Goal: Communication & Community: Answer question/provide support

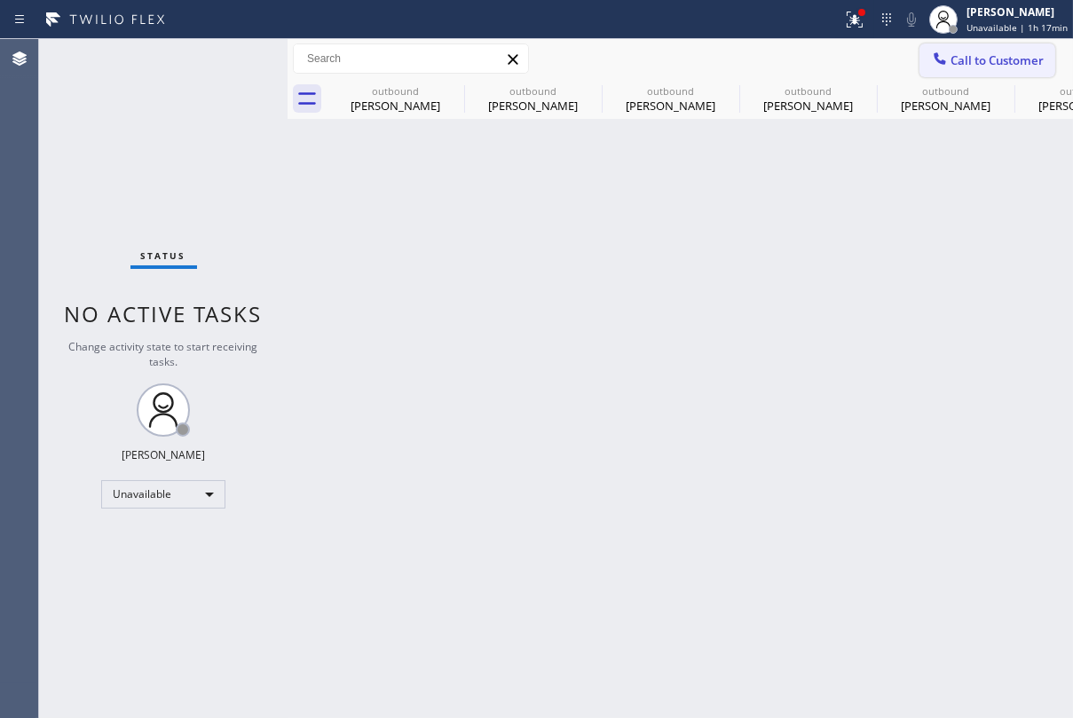
click at [970, 64] on span "Call to Customer" at bounding box center [997, 60] width 93 height 16
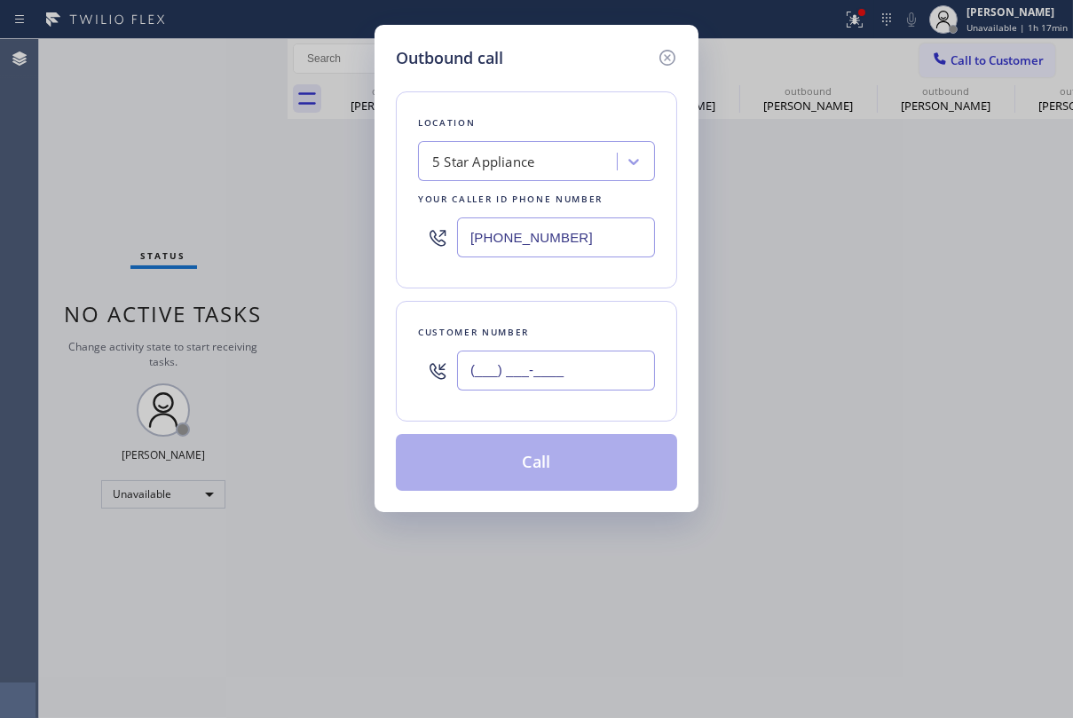
click at [536, 381] on input "(___) ___-____" at bounding box center [556, 371] width 198 height 40
paste input "425) 890-0307"
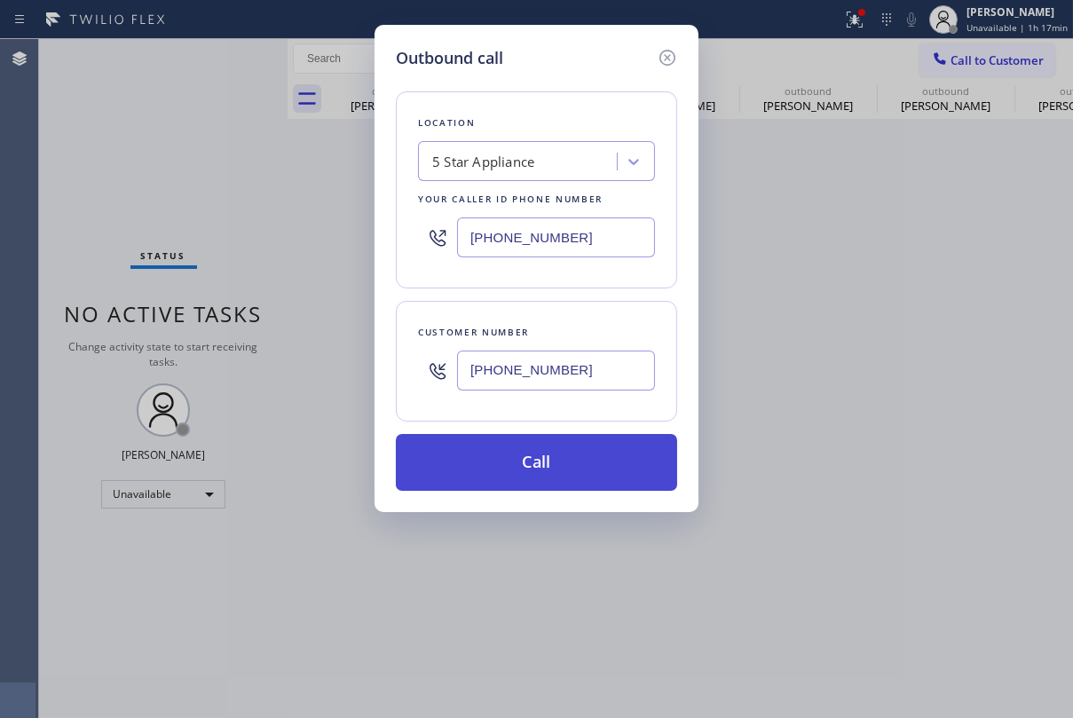
type input "[PHONE_NUMBER]"
click at [549, 473] on button "Call" at bounding box center [536, 462] width 281 height 57
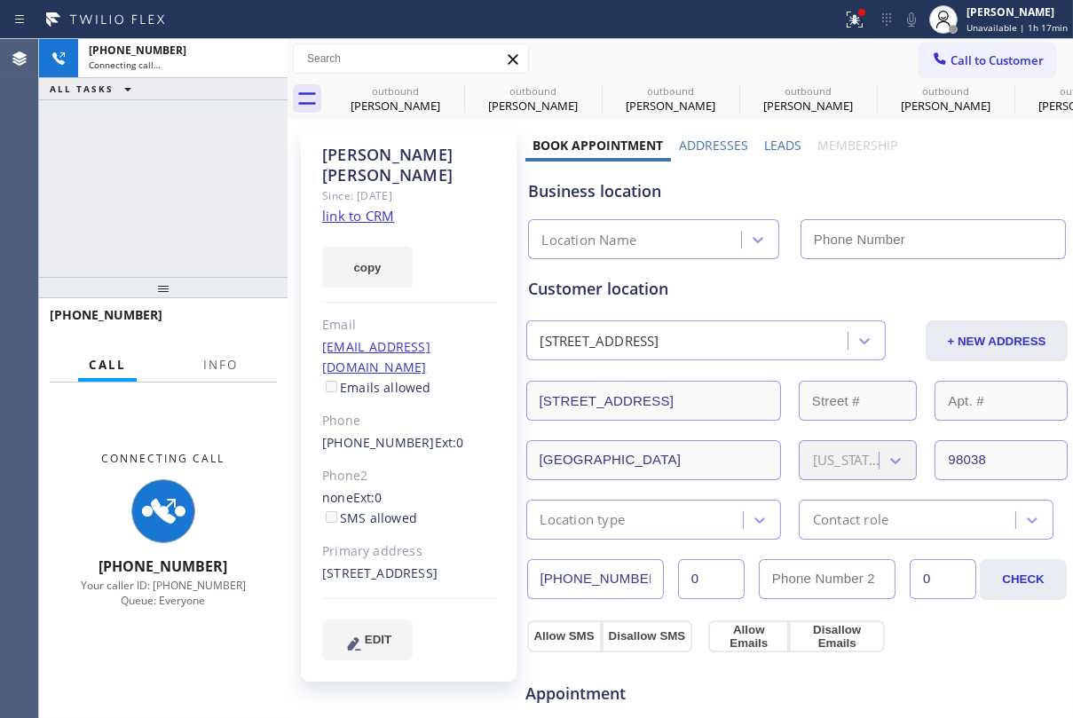
type input "[PHONE_NUMBER]"
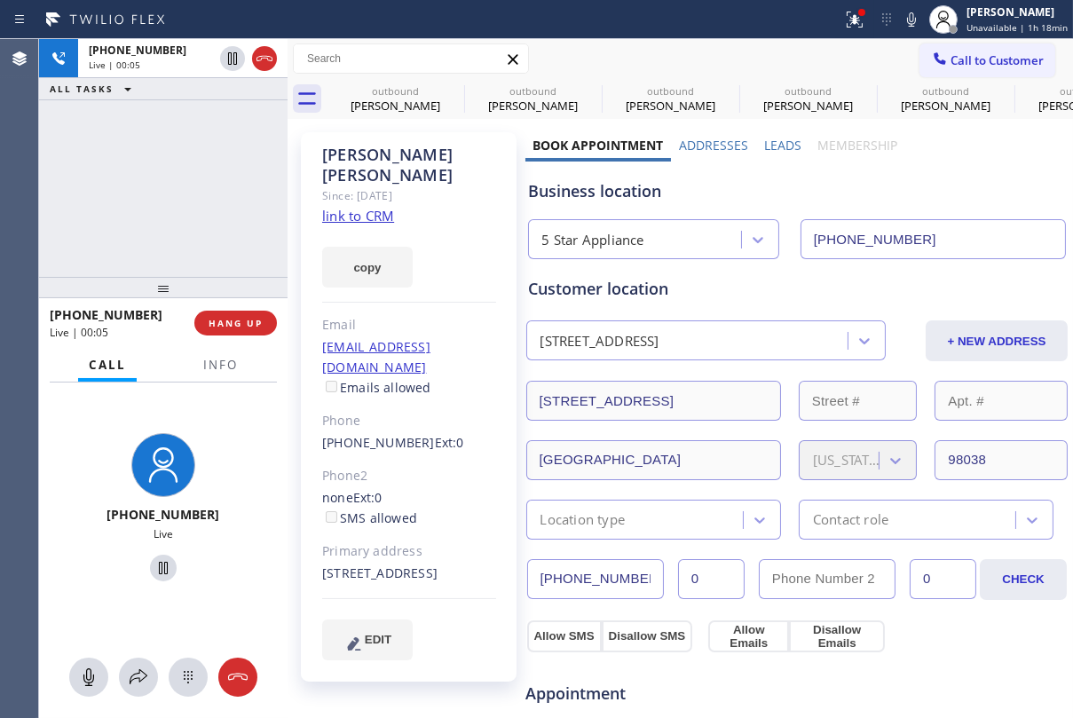
click at [780, 147] on label "Leads" at bounding box center [782, 145] width 37 height 17
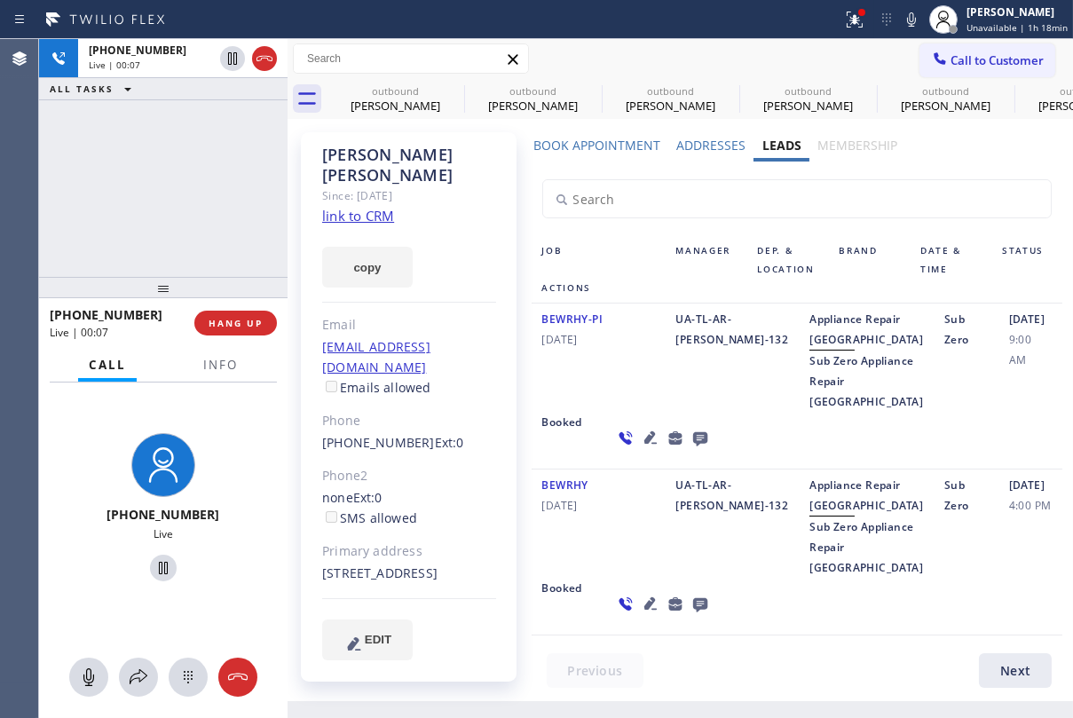
click at [693, 447] on icon at bounding box center [700, 439] width 14 height 14
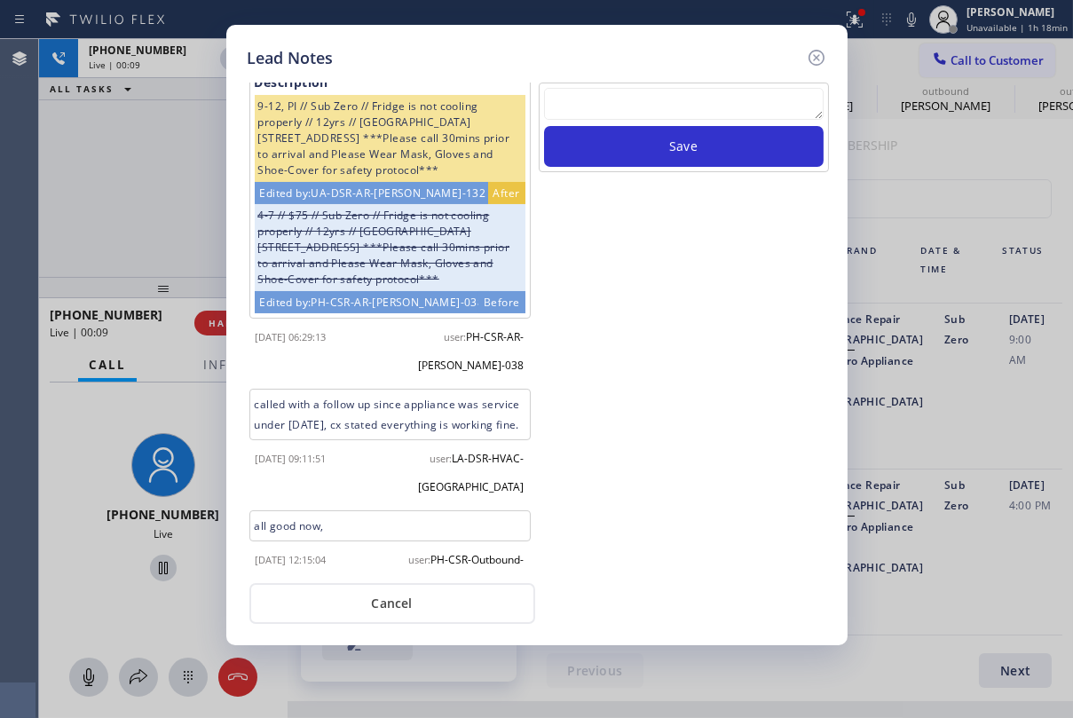
scroll to position [377, 0]
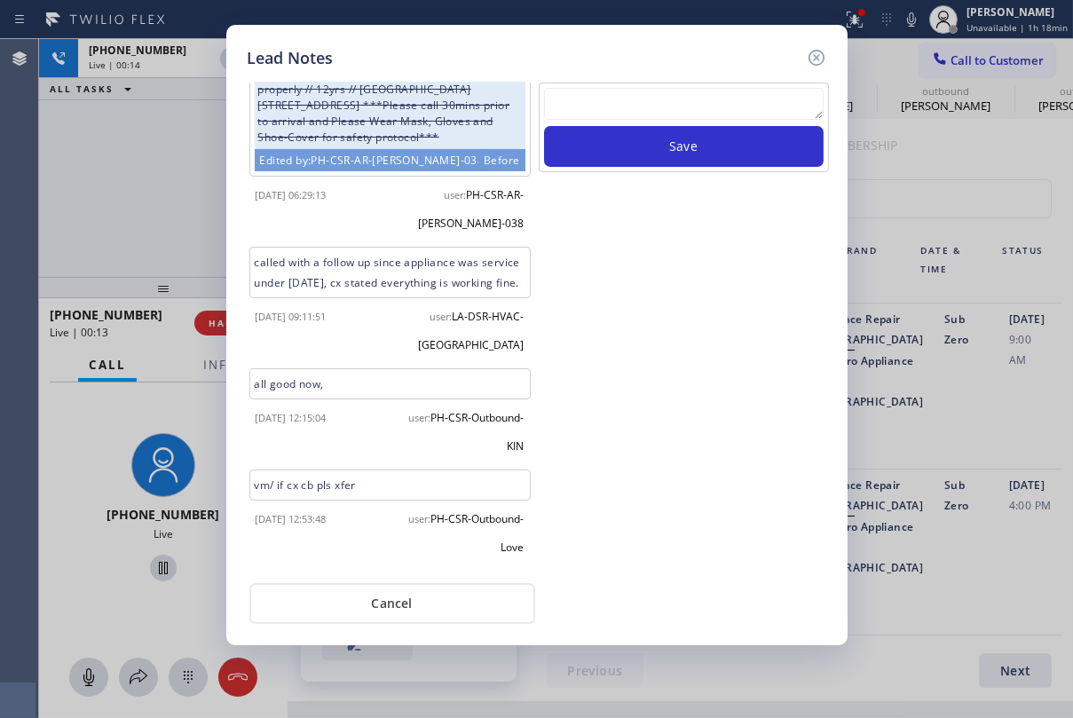
click at [576, 93] on textarea at bounding box center [684, 104] width 280 height 32
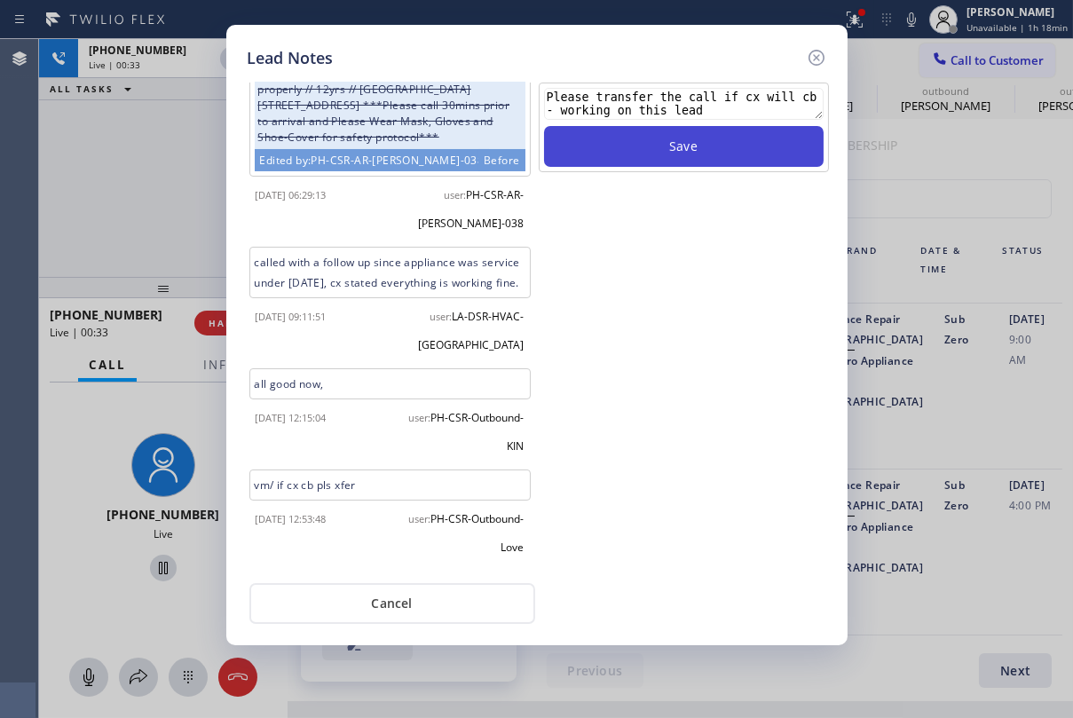
type textarea "Please transfer the call if cx will cb - working on this lead"
click at [649, 143] on button "Save" at bounding box center [684, 146] width 280 height 41
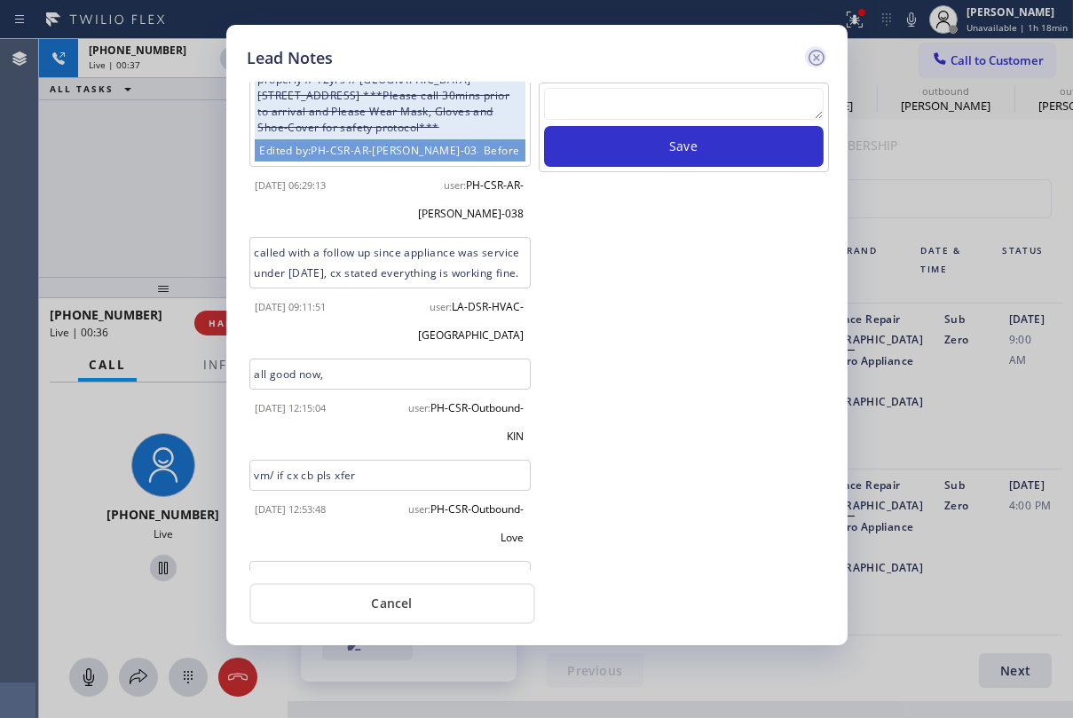
click at [807, 59] on icon at bounding box center [816, 57] width 21 height 21
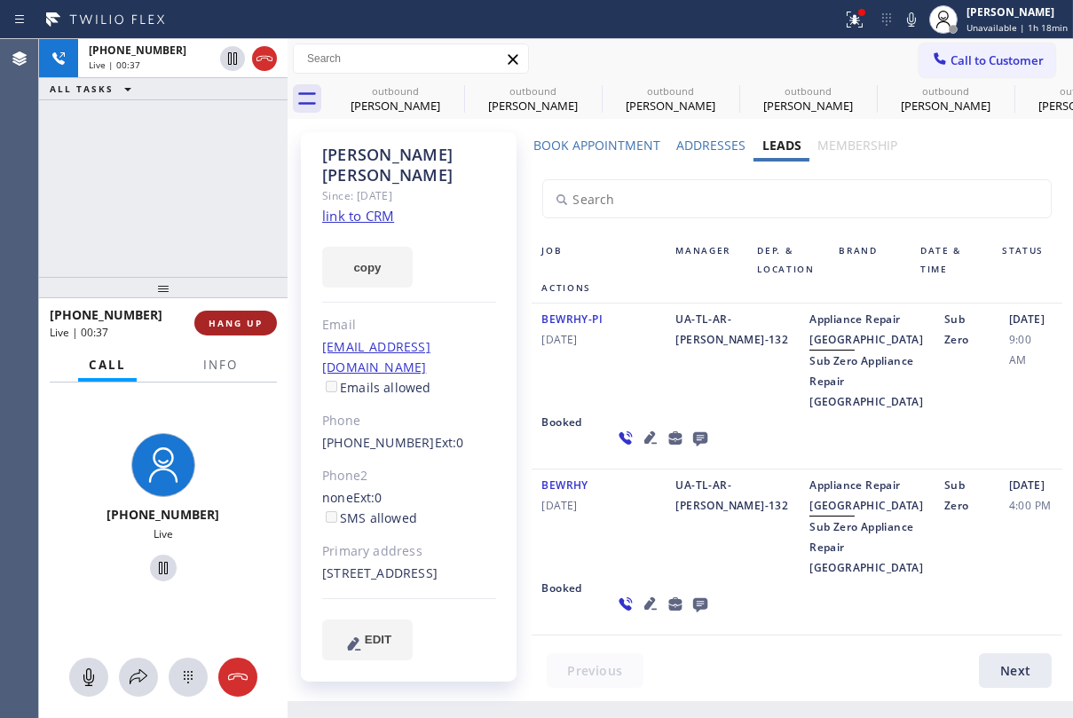
click at [259, 323] on span "HANG UP" at bounding box center [236, 323] width 54 height 12
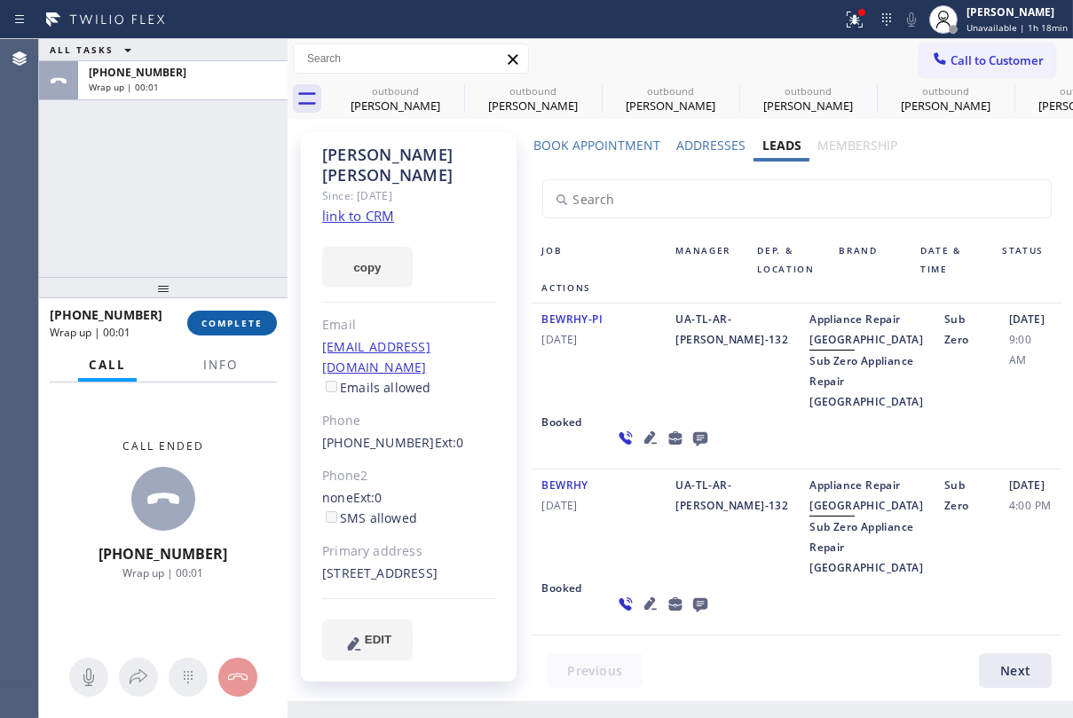
click at [245, 321] on span "COMPLETE" at bounding box center [232, 323] width 61 height 12
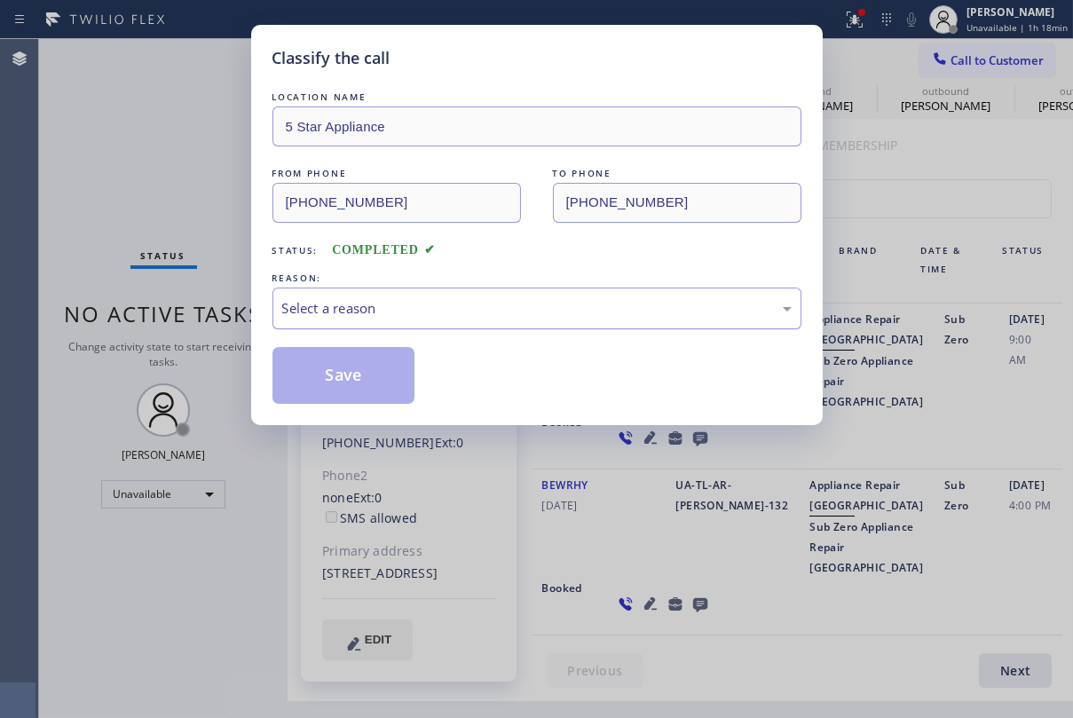
click at [417, 310] on div "Select a reason" at bounding box center [537, 308] width 510 height 20
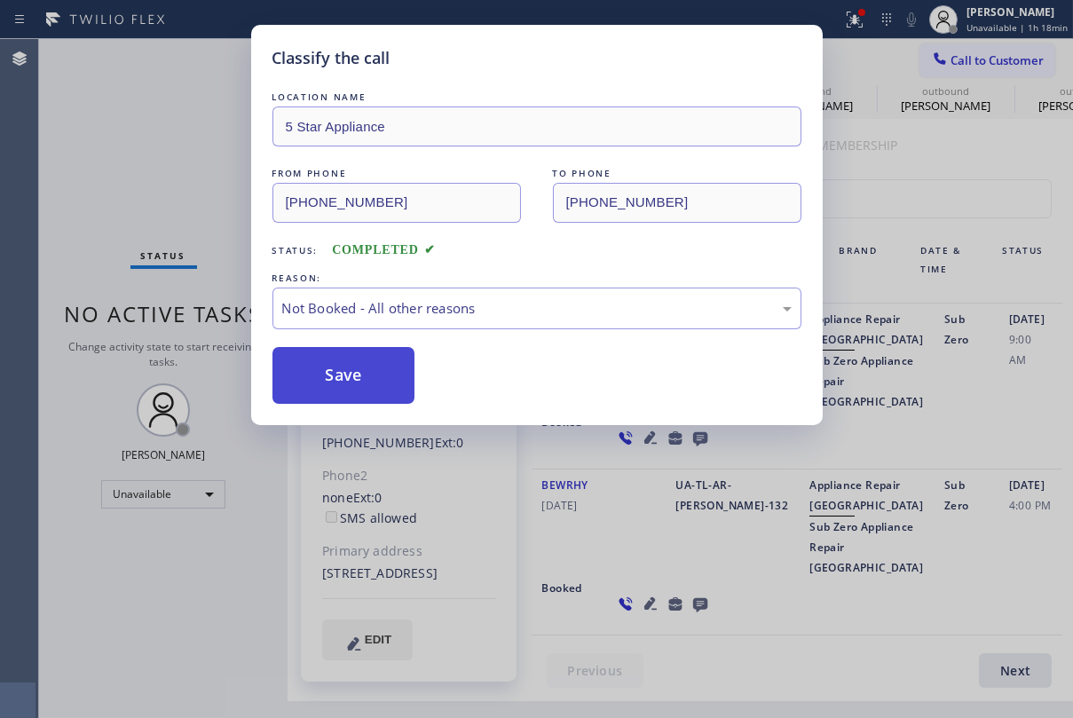
click at [329, 377] on button "Save" at bounding box center [344, 375] width 143 height 57
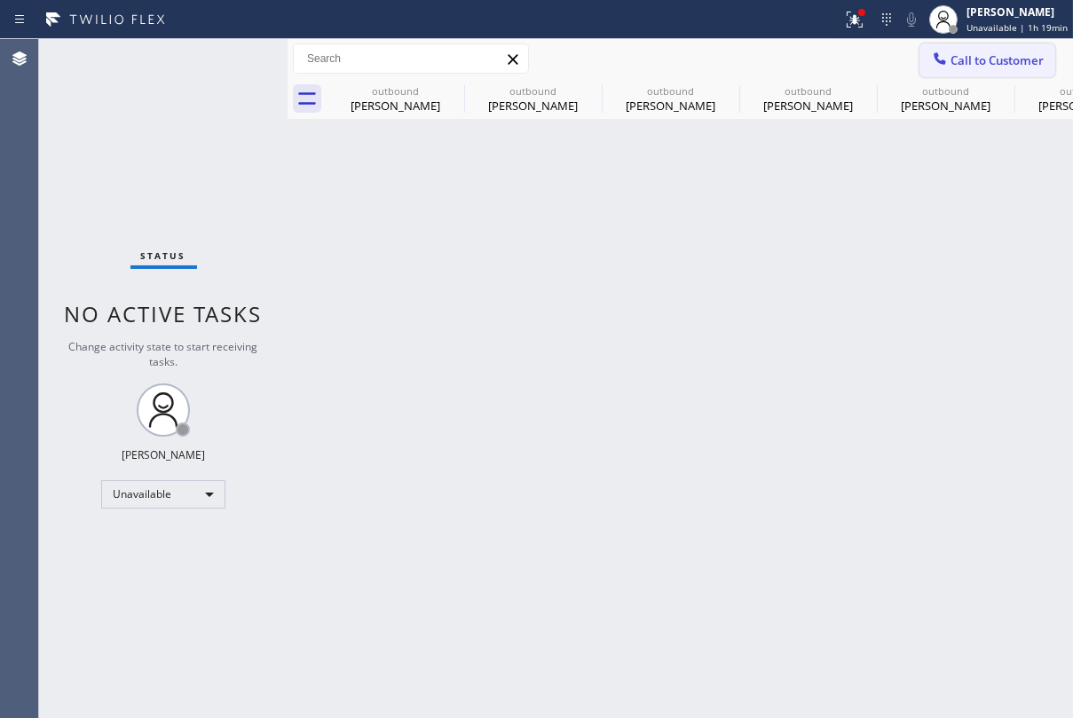
click at [972, 63] on span "Call to Customer" at bounding box center [997, 60] width 93 height 16
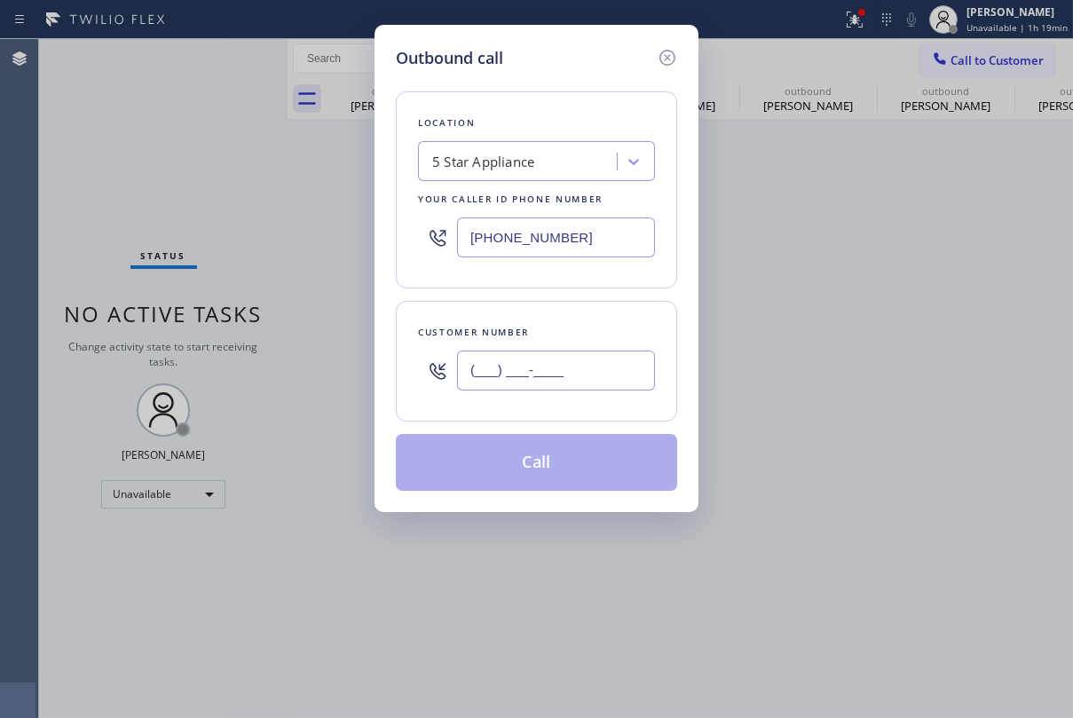
click at [529, 370] on input "(___) ___-____" at bounding box center [556, 371] width 198 height 40
paste input "760) 681-6149"
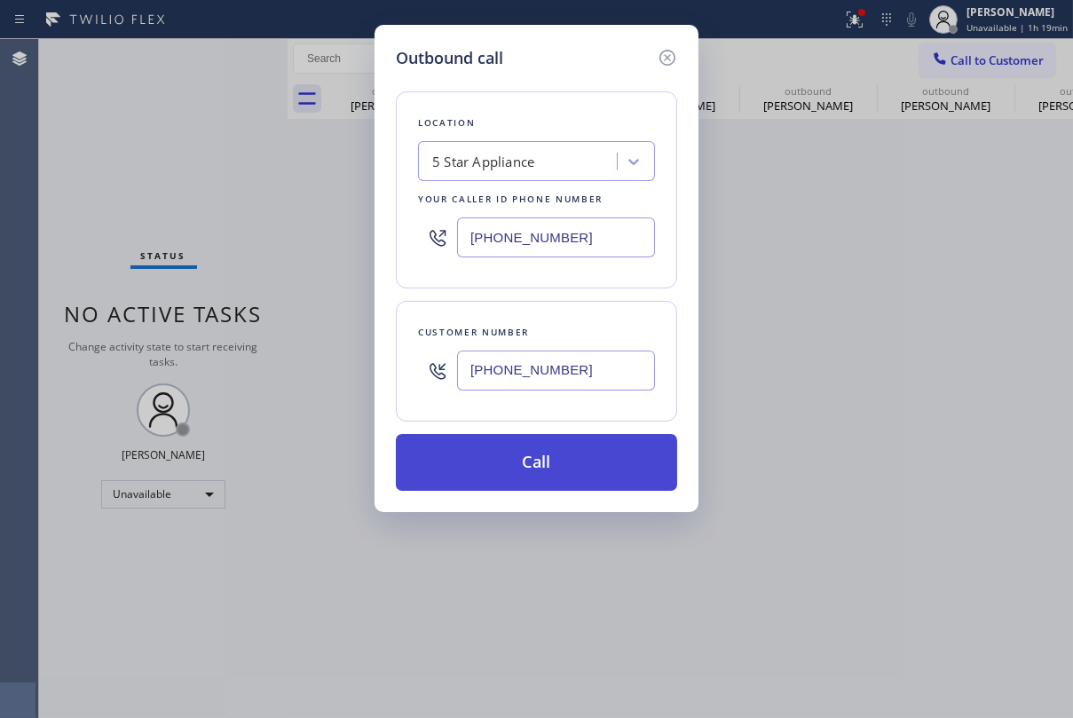
click at [535, 475] on button "Call" at bounding box center [536, 462] width 281 height 57
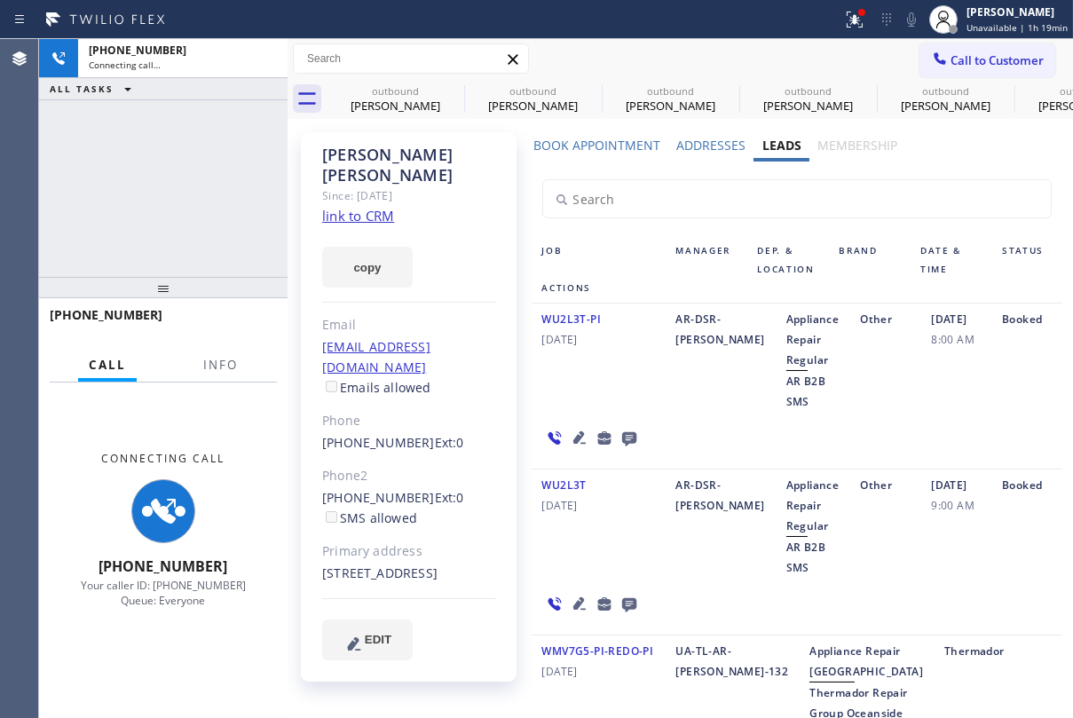
click at [622, 433] on icon at bounding box center [629, 439] width 14 height 14
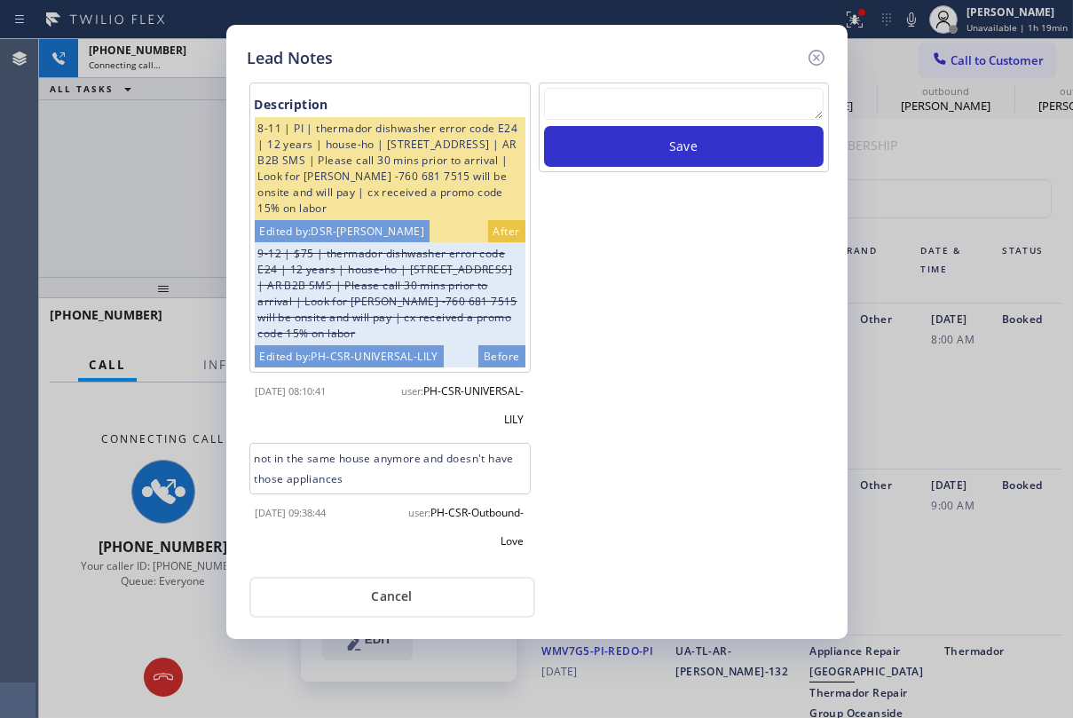
scroll to position [21, 0]
click at [819, 58] on icon at bounding box center [816, 57] width 21 height 21
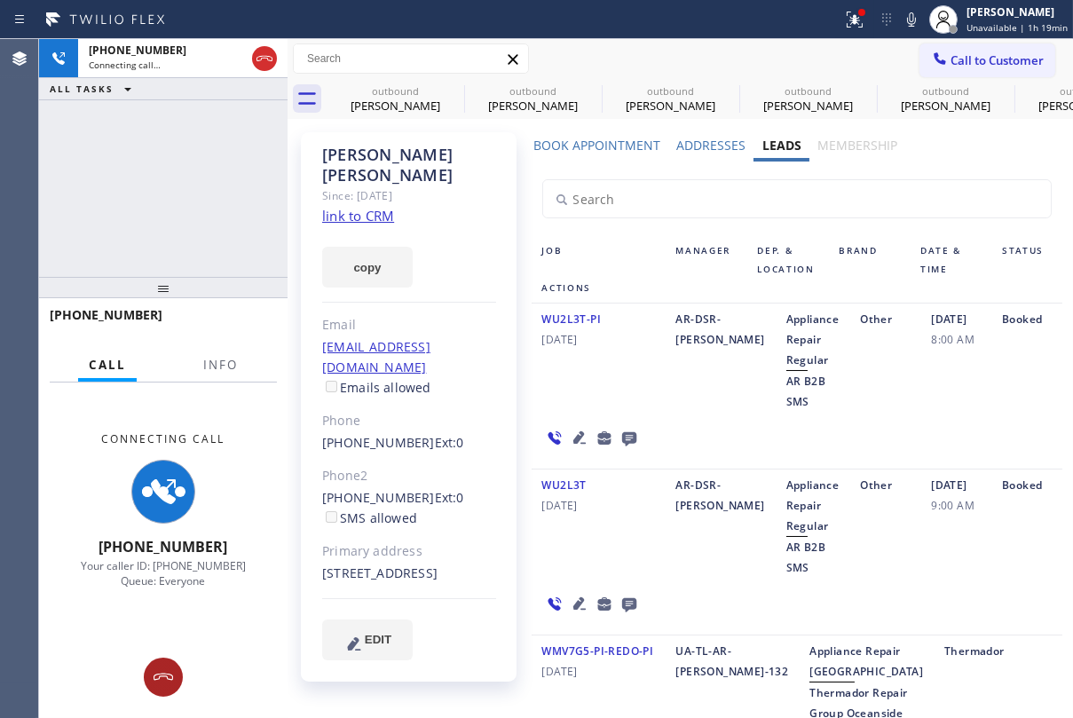
click at [162, 680] on icon at bounding box center [163, 677] width 21 height 21
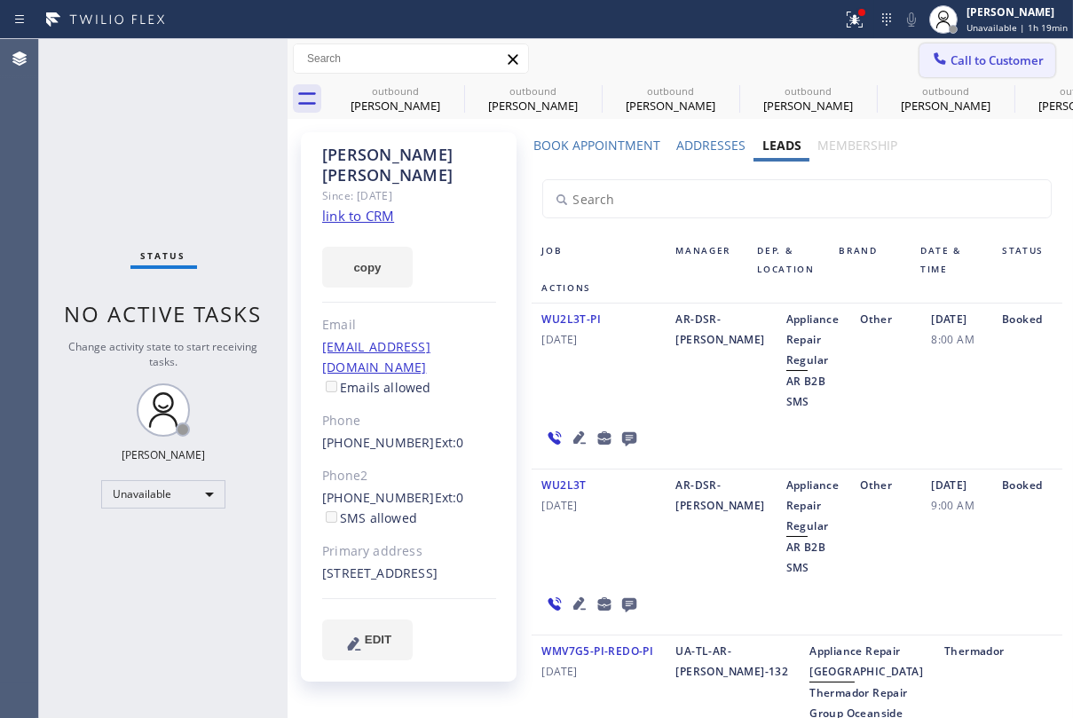
click at [938, 63] on div at bounding box center [940, 60] width 21 height 21
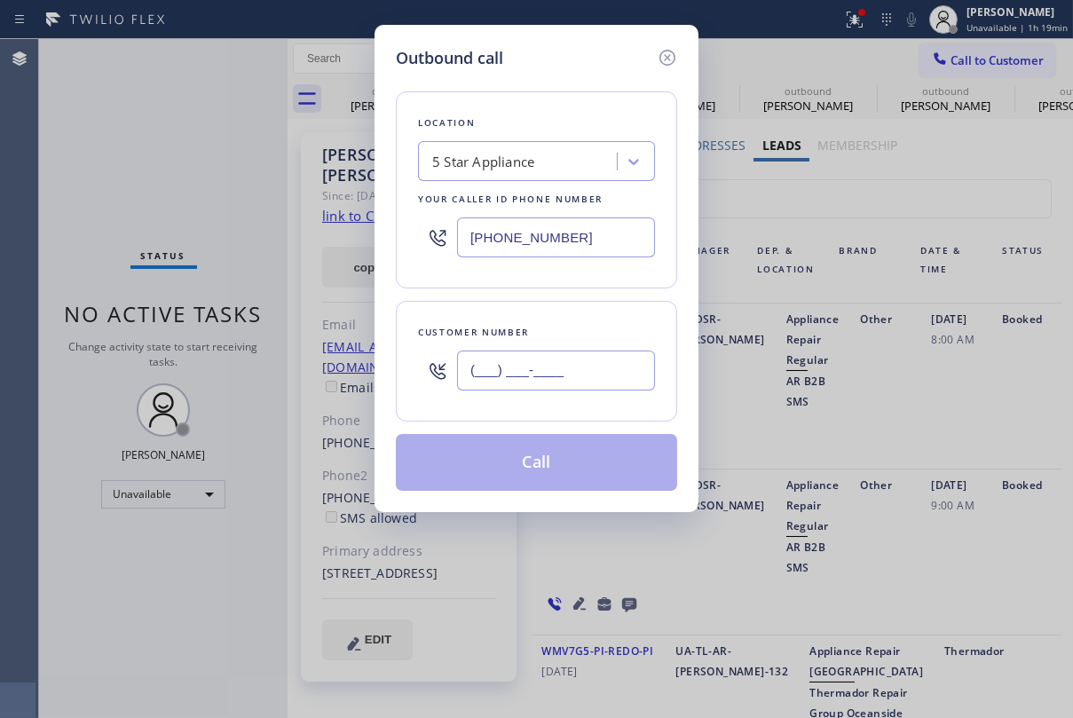
click at [540, 363] on input "(___) ___-____" at bounding box center [556, 371] width 198 height 40
paste input "714) 287-9312"
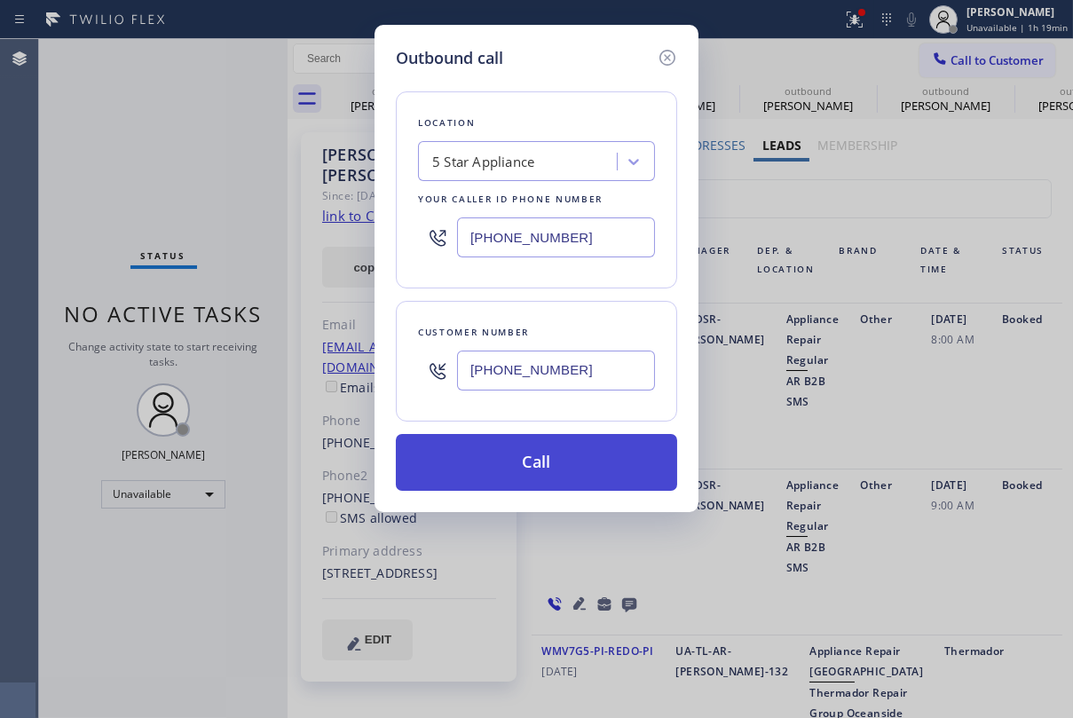
type input "[PHONE_NUMBER]"
click at [544, 465] on button "Call" at bounding box center [536, 462] width 281 height 57
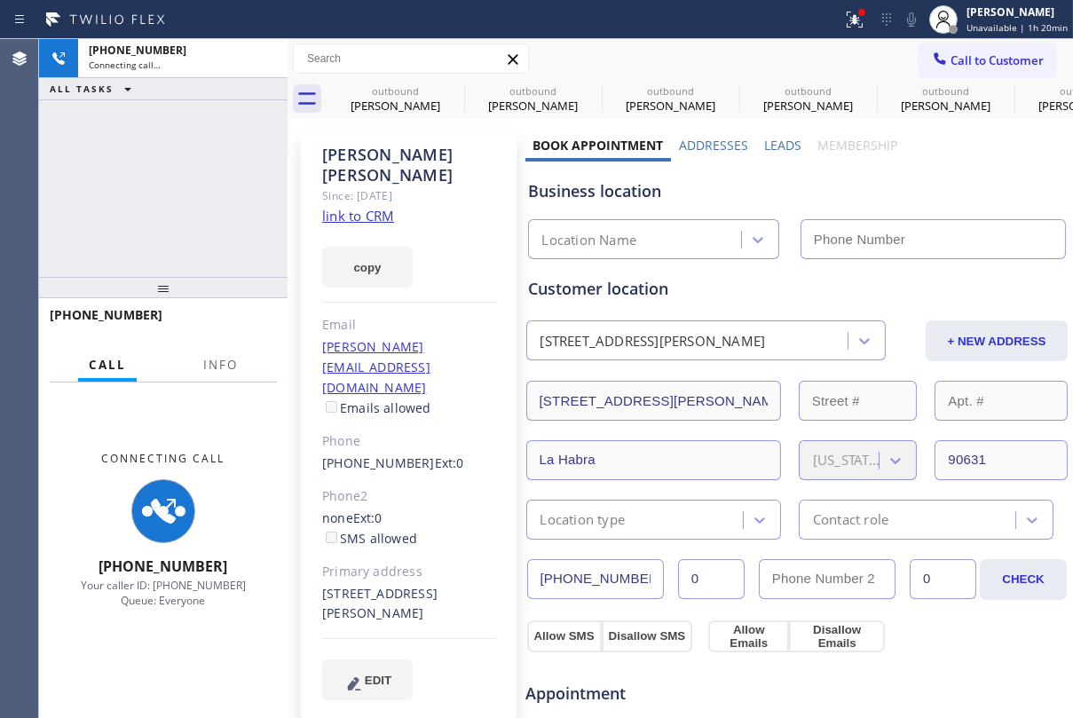
type input "[PHONE_NUMBER]"
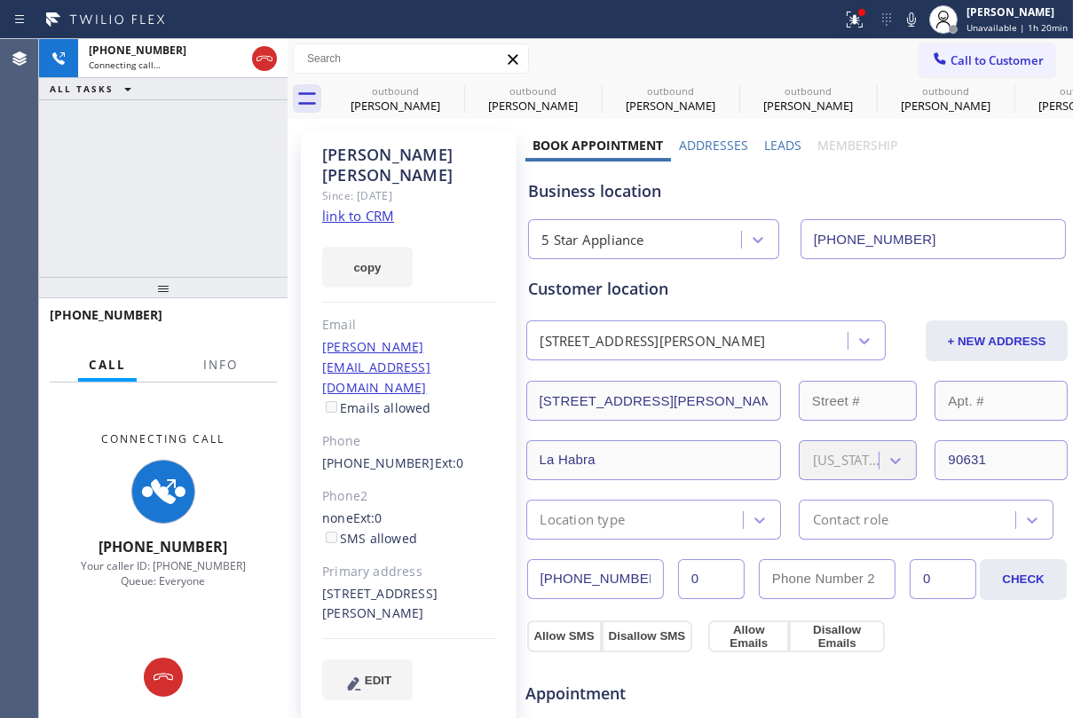
click at [768, 147] on label "Leads" at bounding box center [782, 145] width 37 height 17
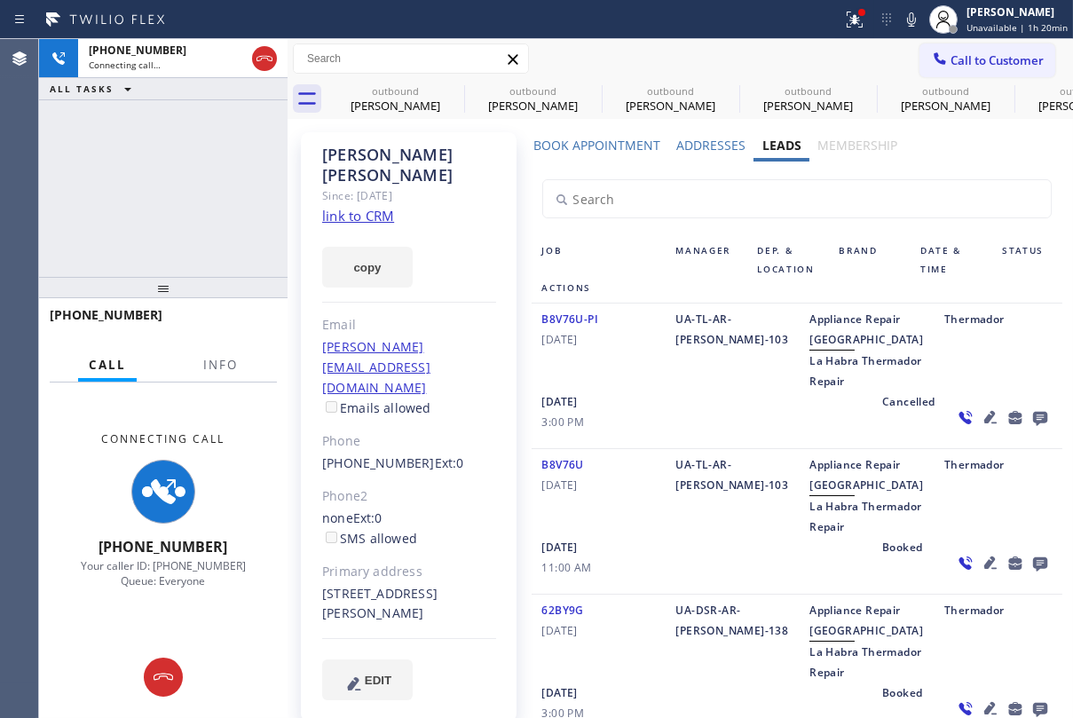
click at [1033, 426] on icon at bounding box center [1040, 419] width 14 height 14
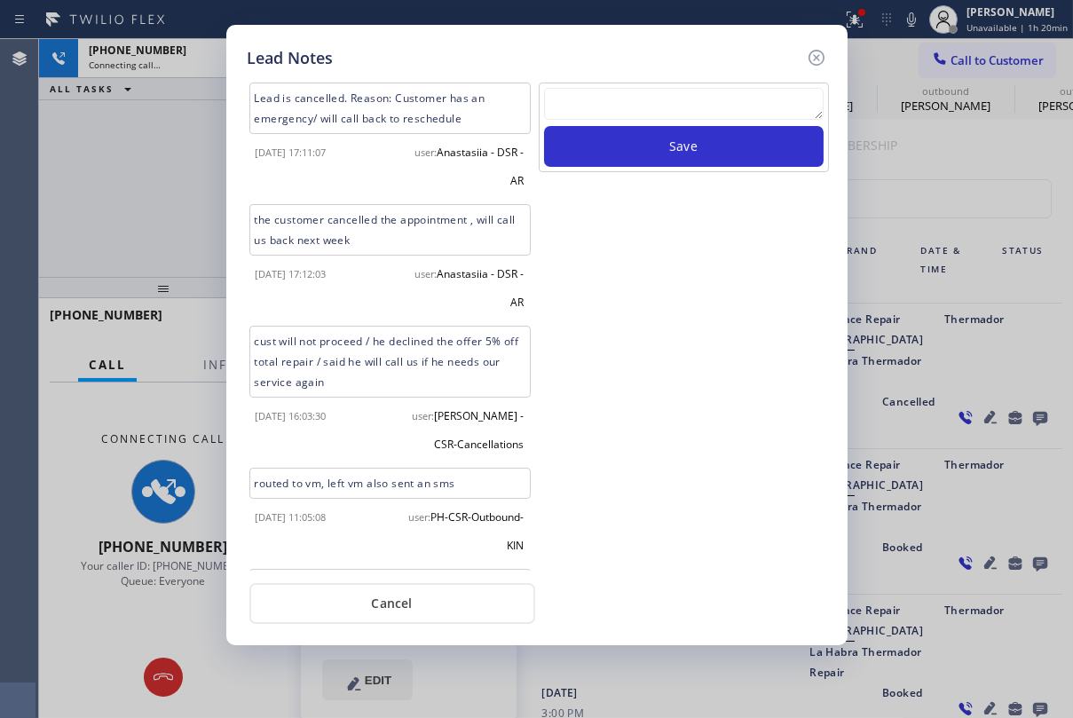
scroll to position [486, 0]
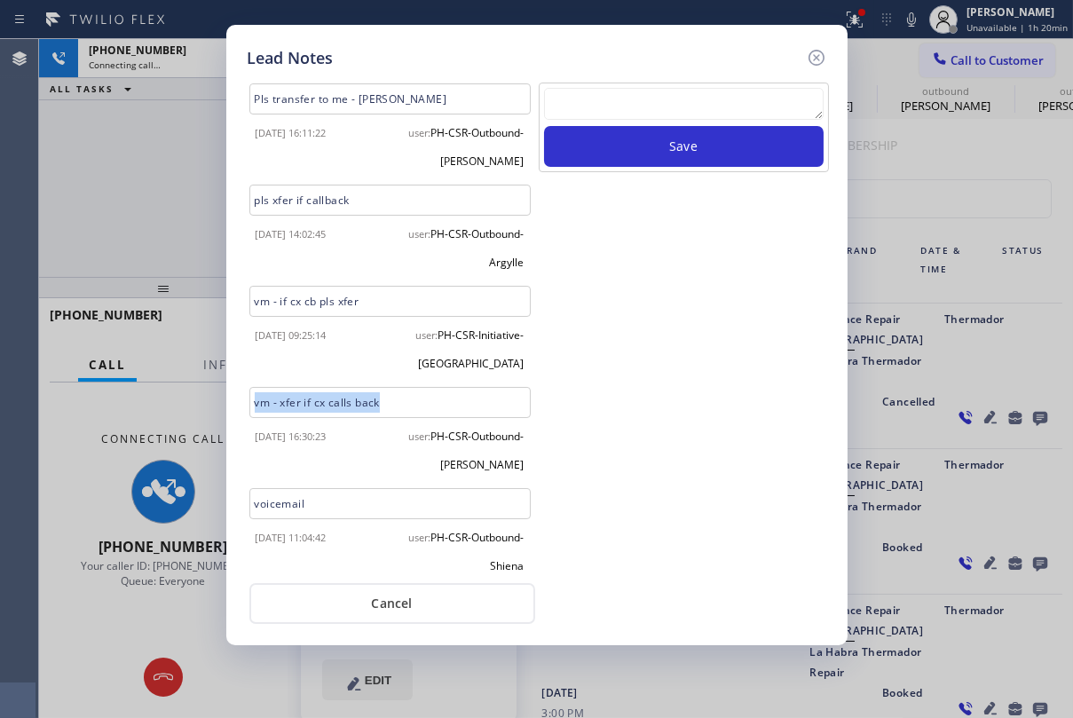
drag, startPoint x: 427, startPoint y: 390, endPoint x: 194, endPoint y: 393, distance: 232.6
click at [194, 393] on div "Lead Notes Lead is cancelled. Reason: Customer has an emergency/ will call back…" at bounding box center [536, 359] width 1073 height 718
copy div "vm - xfer if cx calls back"
click at [647, 107] on textarea at bounding box center [684, 104] width 280 height 32
paste textarea "vm - xfer if cx calls back"
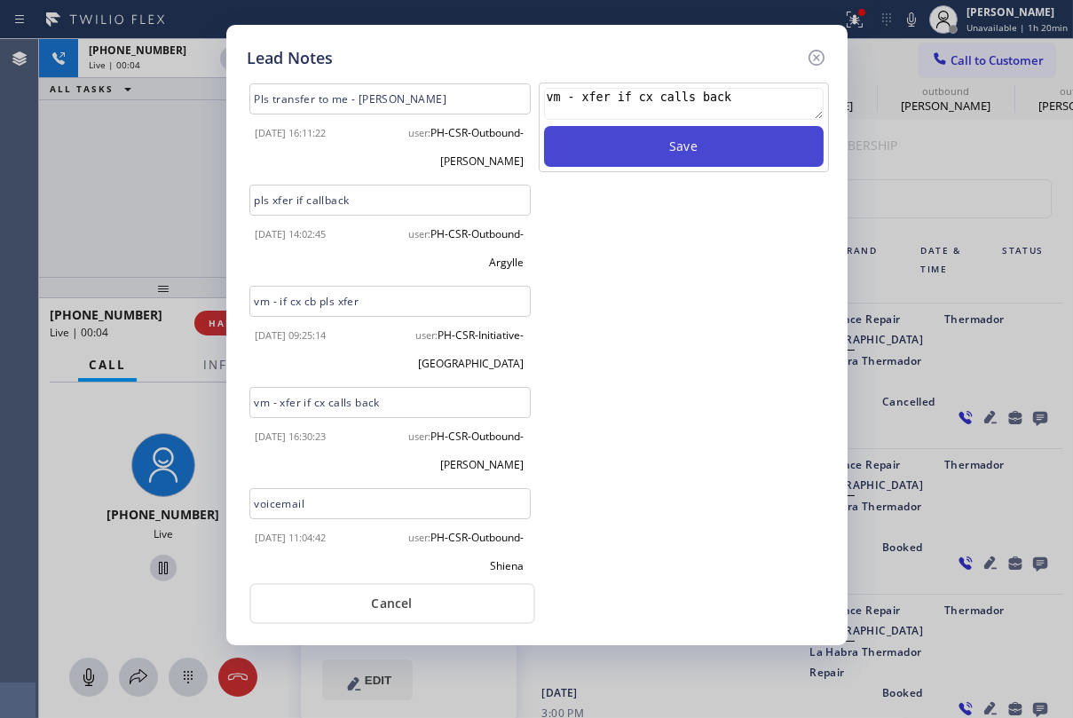
type textarea "vm - xfer if cx calls back"
click at [672, 144] on button "Save" at bounding box center [684, 146] width 280 height 41
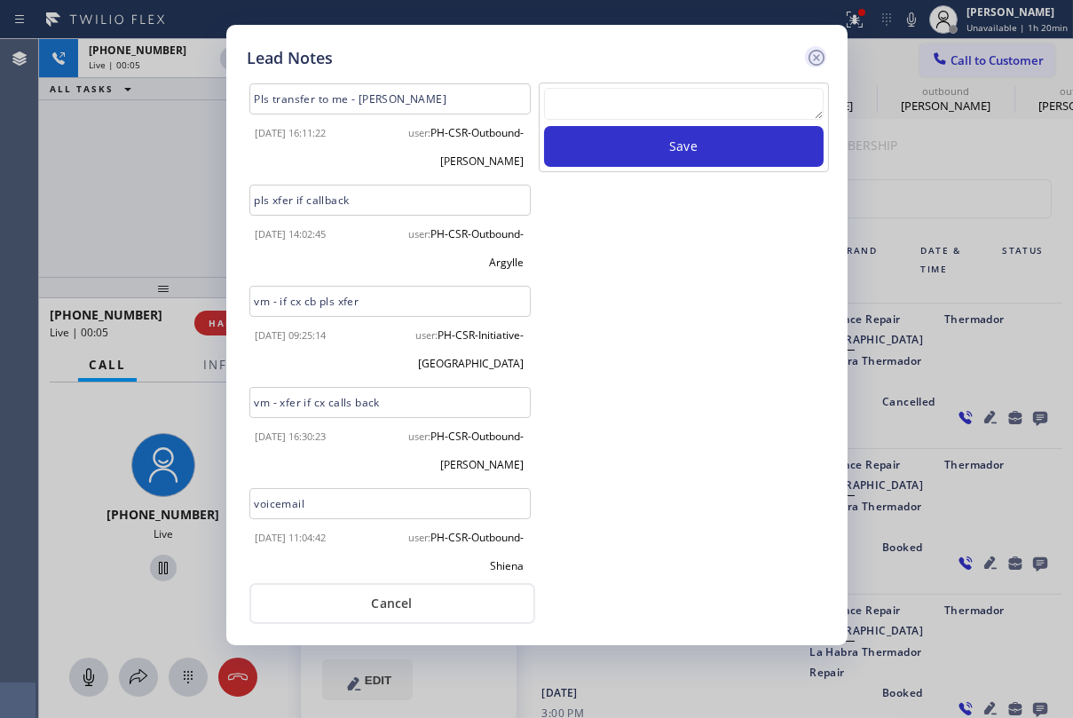
click at [812, 60] on icon at bounding box center [816, 57] width 21 height 21
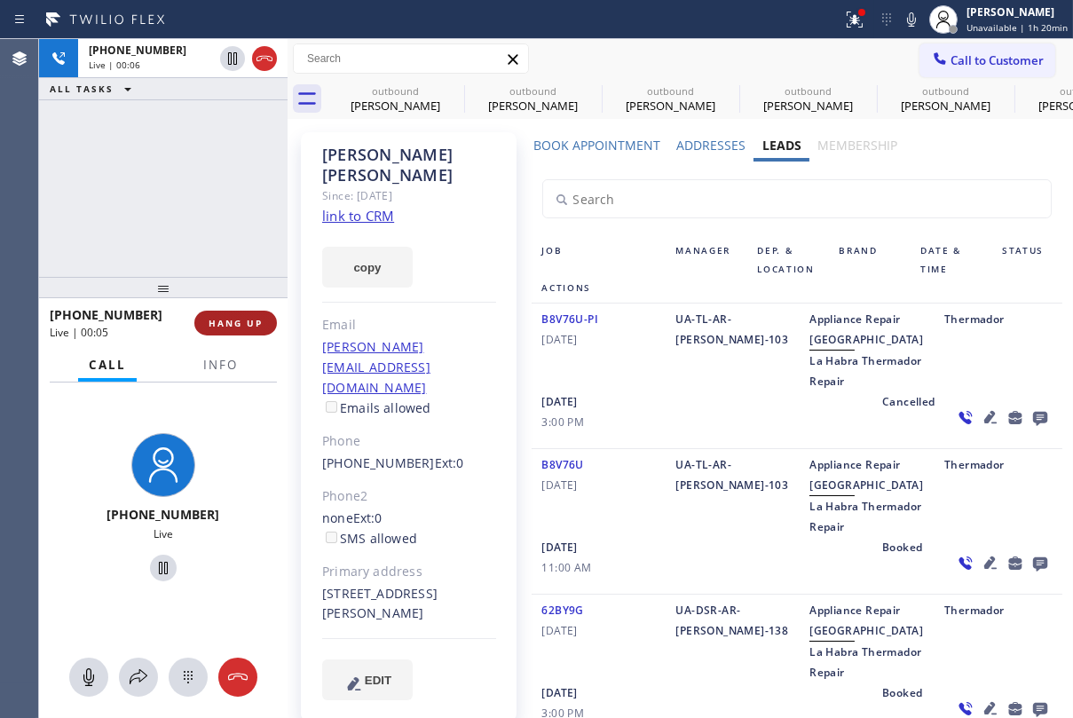
click at [239, 320] on span "HANG UP" at bounding box center [236, 323] width 54 height 12
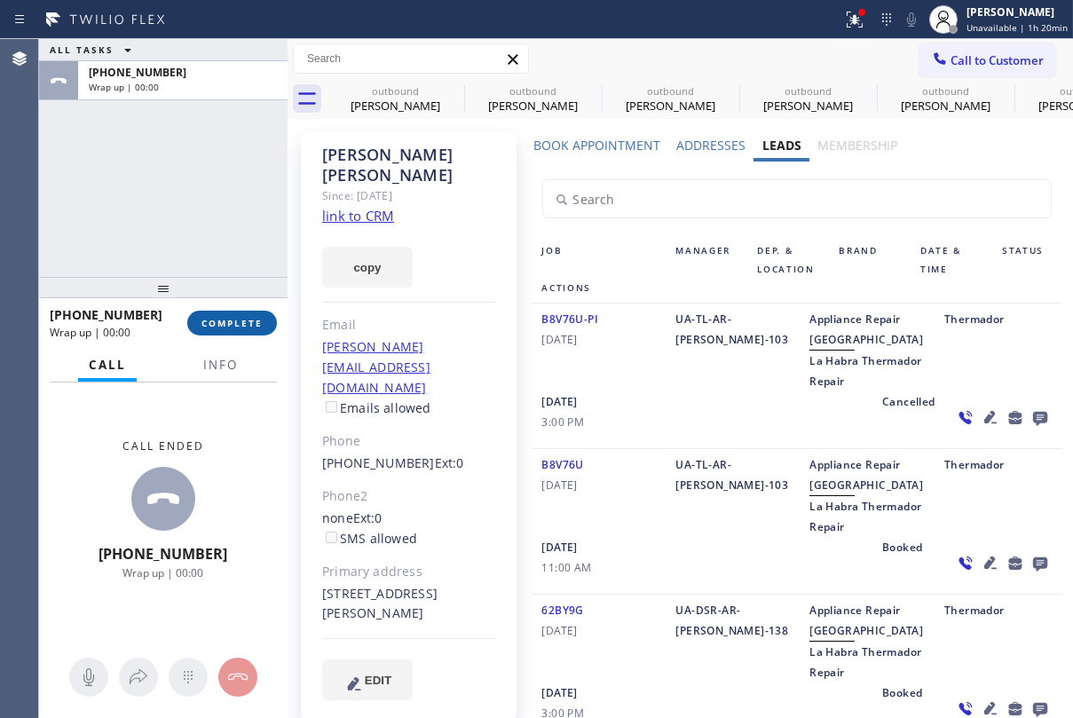
click at [250, 329] on button "COMPLETE" at bounding box center [232, 323] width 90 height 25
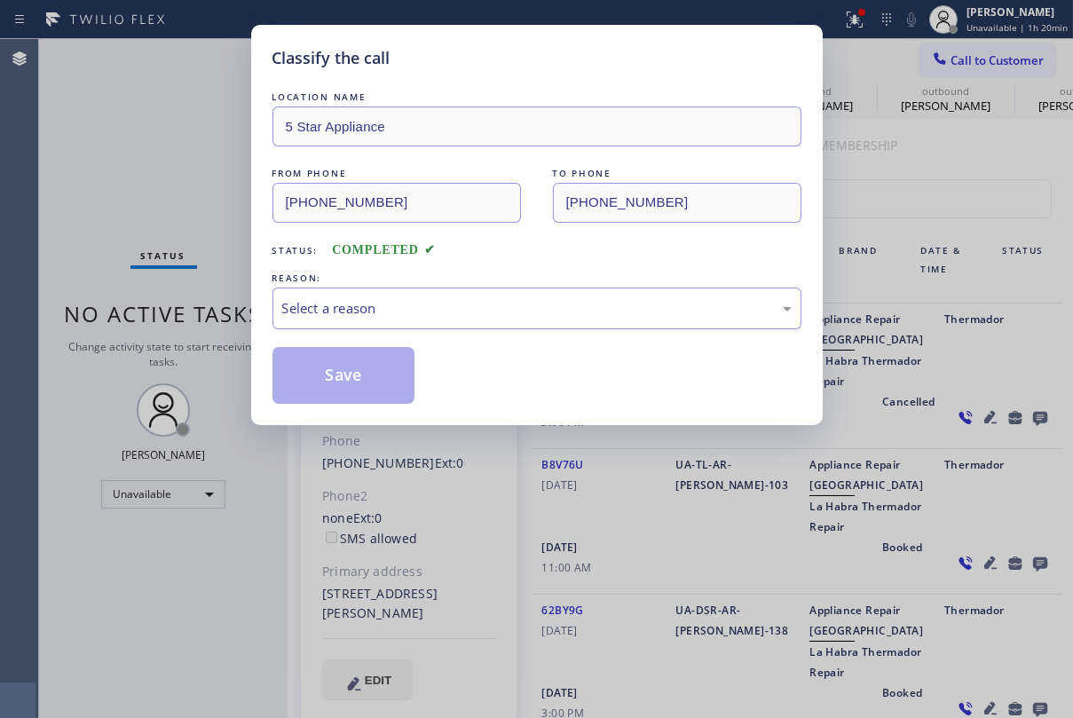
click at [515, 311] on div "Select a reason" at bounding box center [537, 308] width 510 height 20
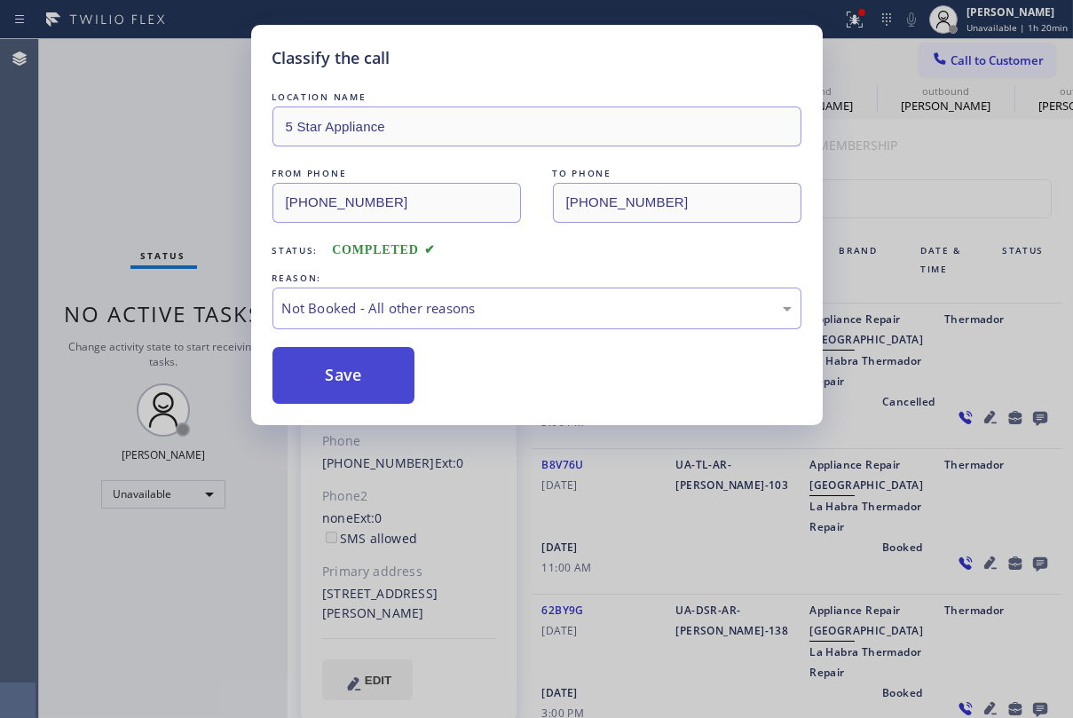
click at [378, 376] on button "Save" at bounding box center [344, 375] width 143 height 57
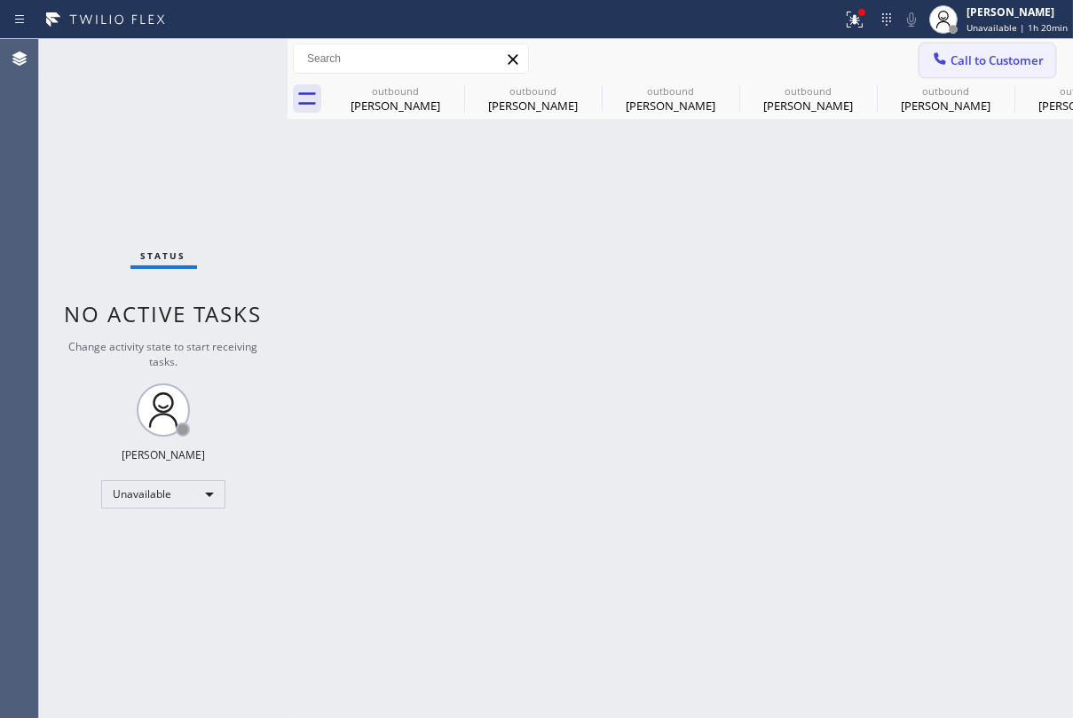
click at [976, 63] on span "Call to Customer" at bounding box center [997, 60] width 93 height 16
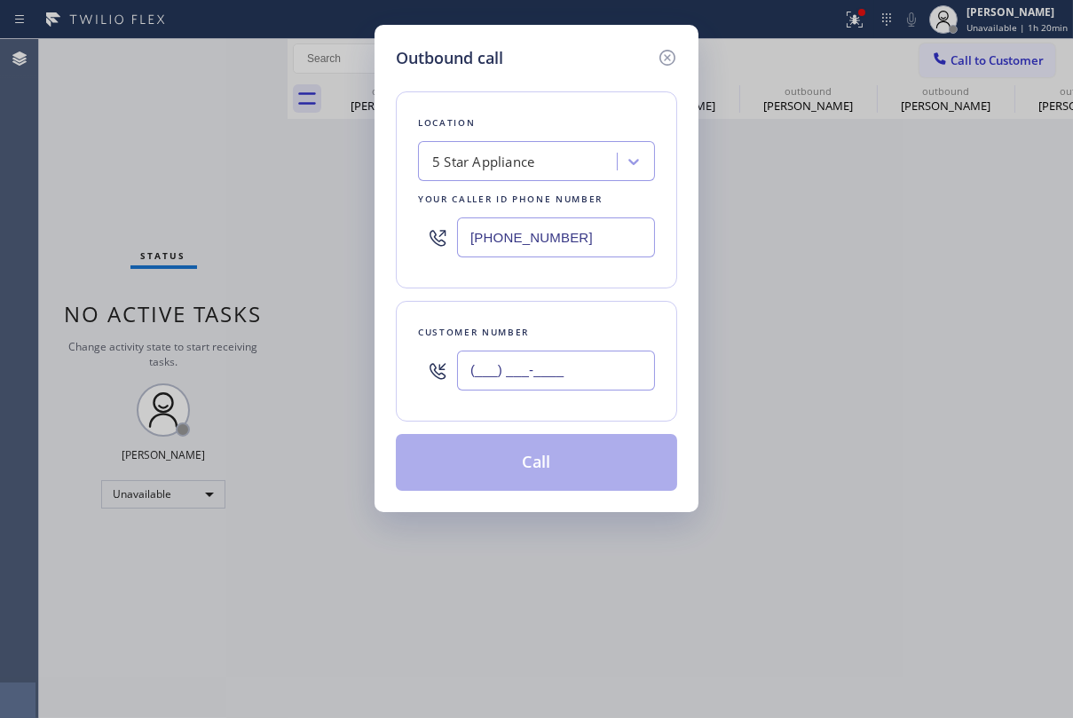
click at [530, 384] on input "(___) ___-____" at bounding box center [556, 371] width 198 height 40
paste input "661) 478-4986"
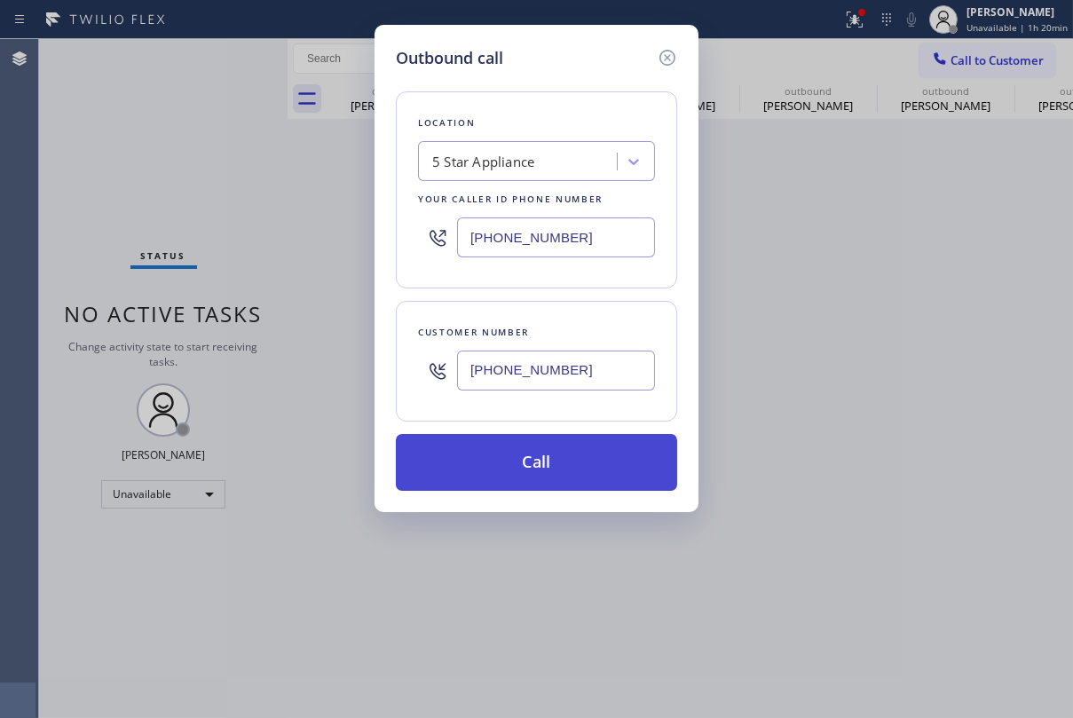
type input "[PHONE_NUMBER]"
click at [537, 468] on button "Call" at bounding box center [536, 462] width 281 height 57
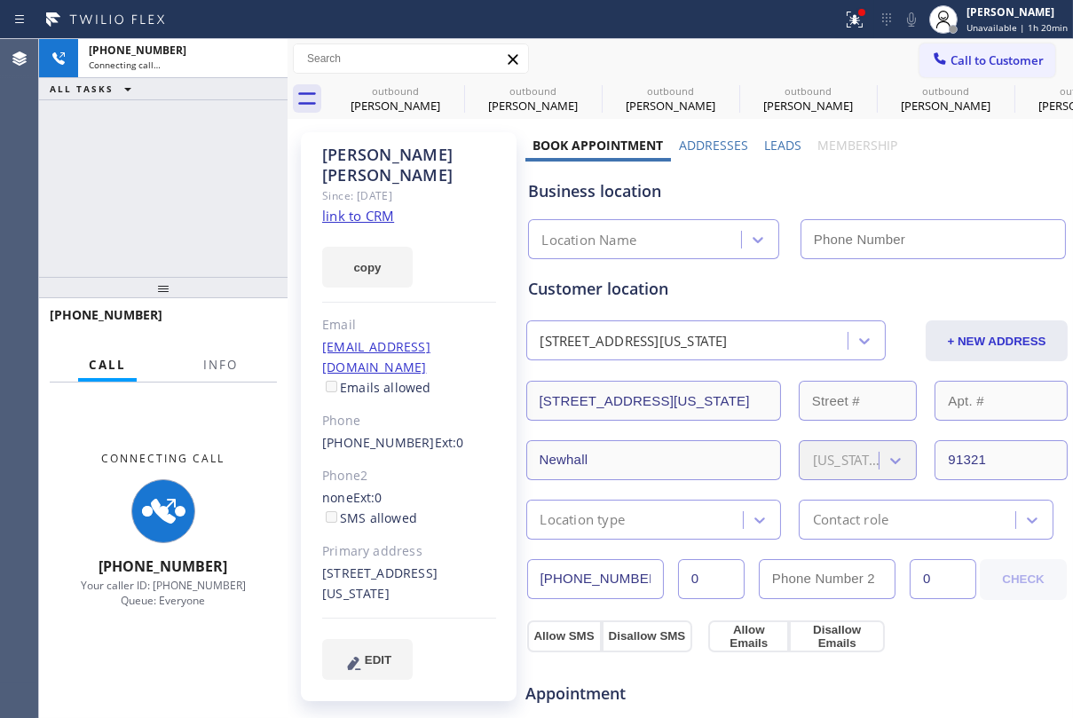
click at [776, 146] on label "Leads" at bounding box center [782, 145] width 37 height 17
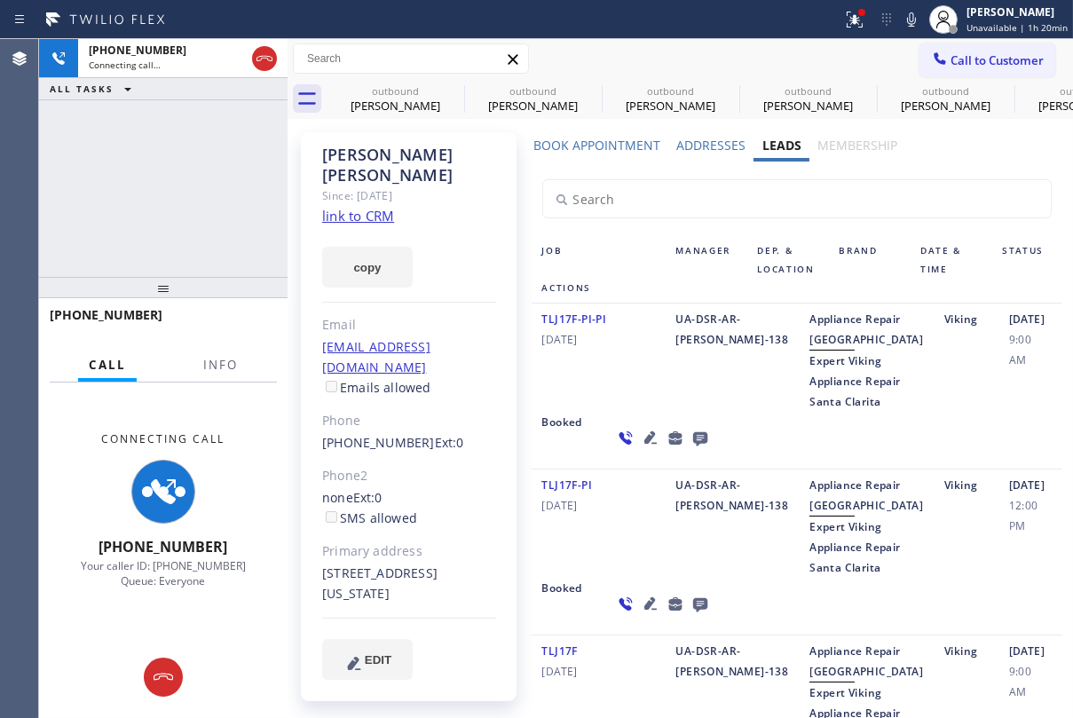
click at [693, 447] on icon at bounding box center [700, 439] width 14 height 14
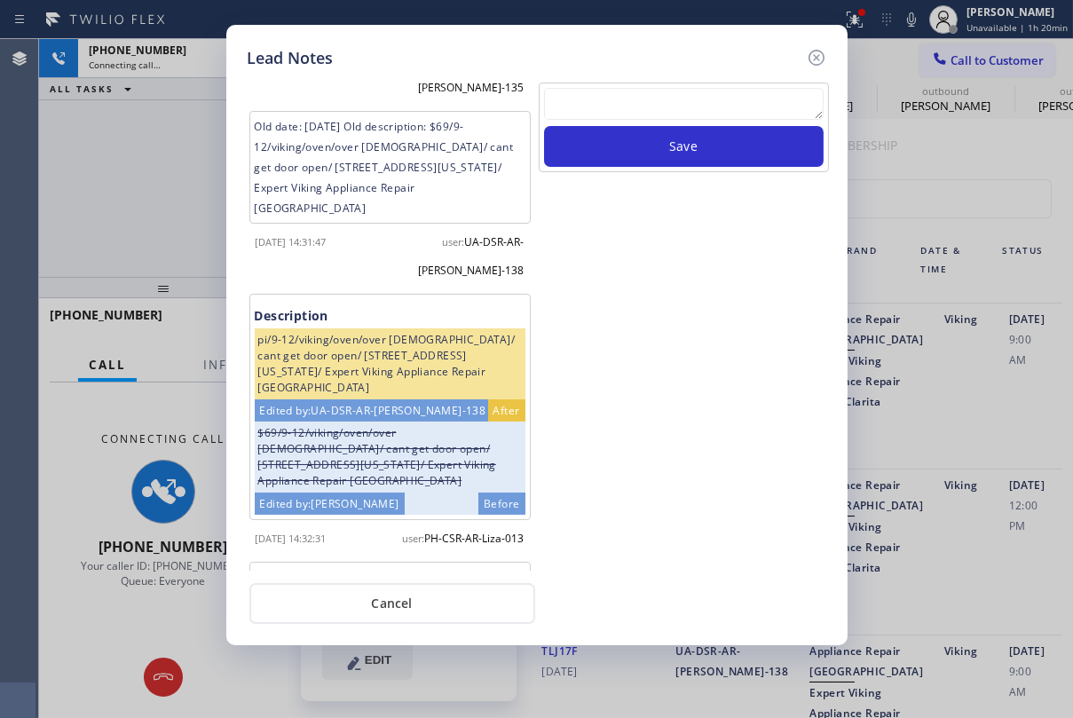
scroll to position [247, 0]
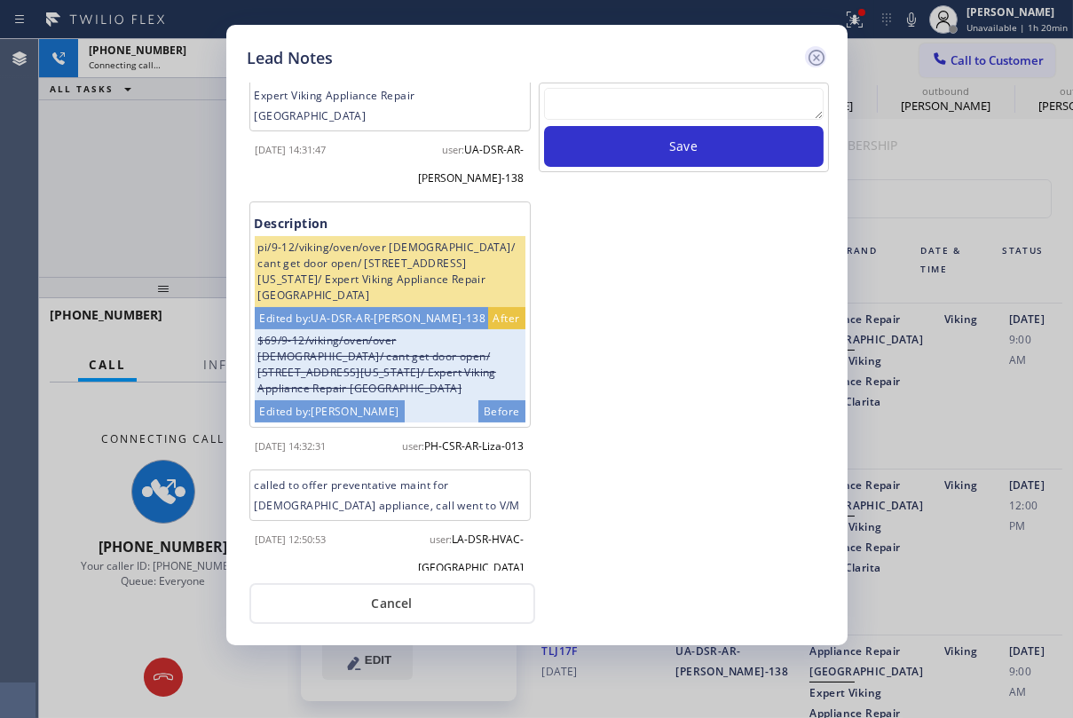
click at [819, 52] on icon at bounding box center [816, 57] width 21 height 21
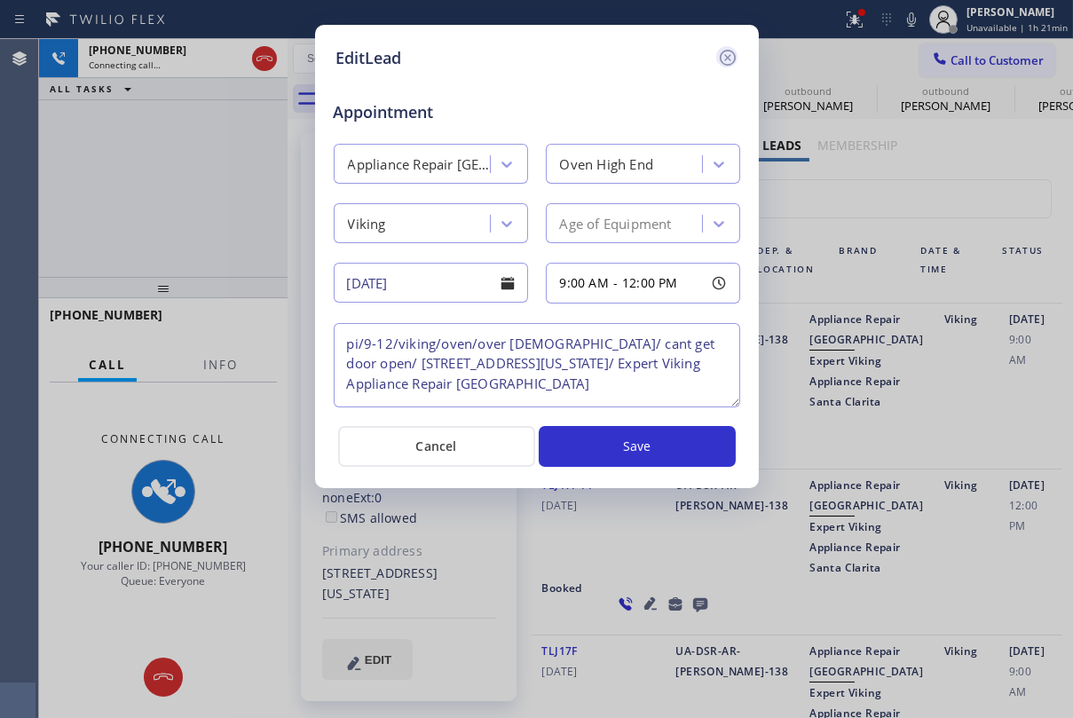
click at [731, 52] on icon at bounding box center [727, 57] width 21 height 21
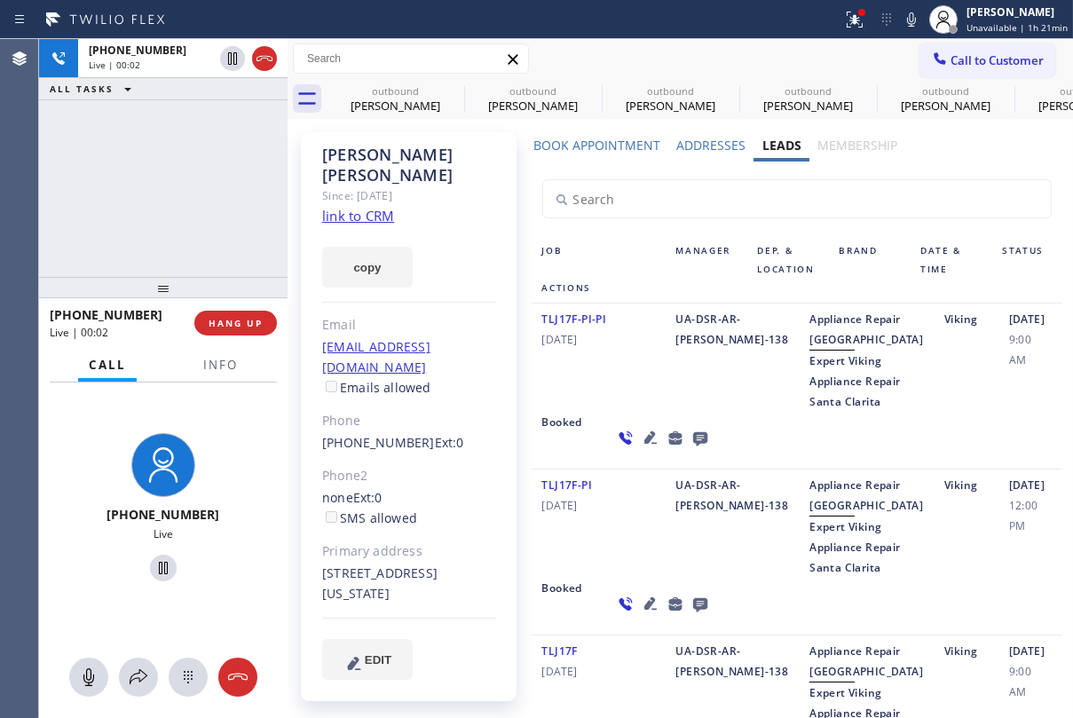
click at [693, 447] on icon at bounding box center [700, 439] width 14 height 14
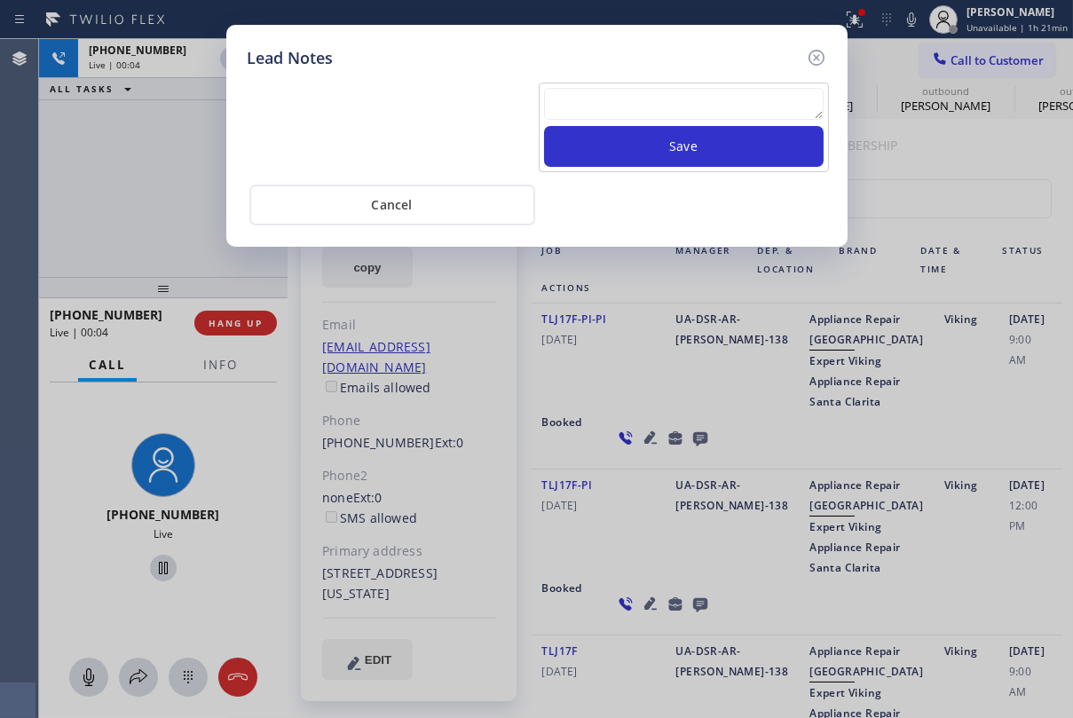
click at [622, 109] on textarea at bounding box center [684, 104] width 280 height 32
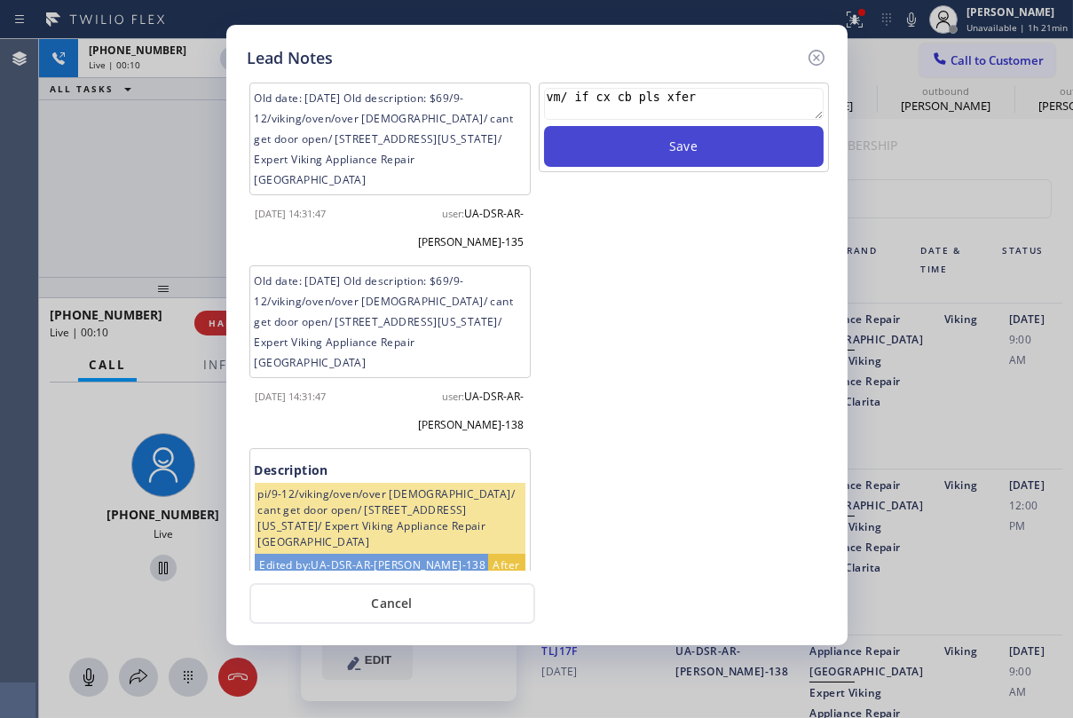
type textarea "vm/ if cx cb pls xfer"
click at [655, 145] on button "Save" at bounding box center [684, 146] width 280 height 41
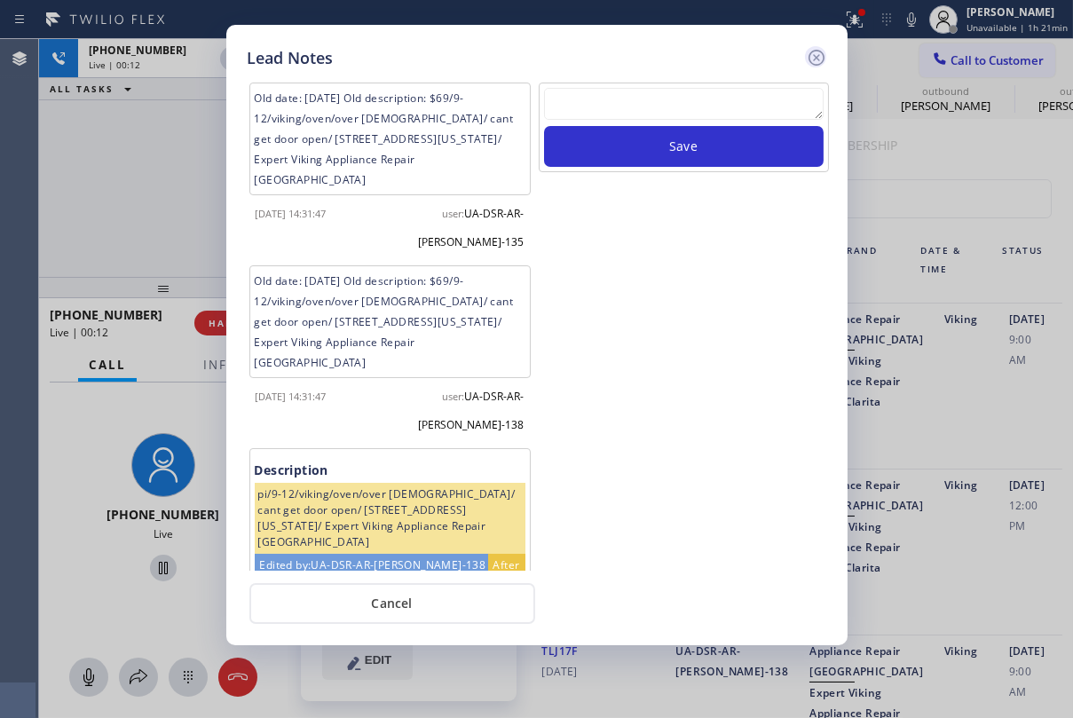
click at [821, 52] on icon at bounding box center [816, 58] width 16 height 16
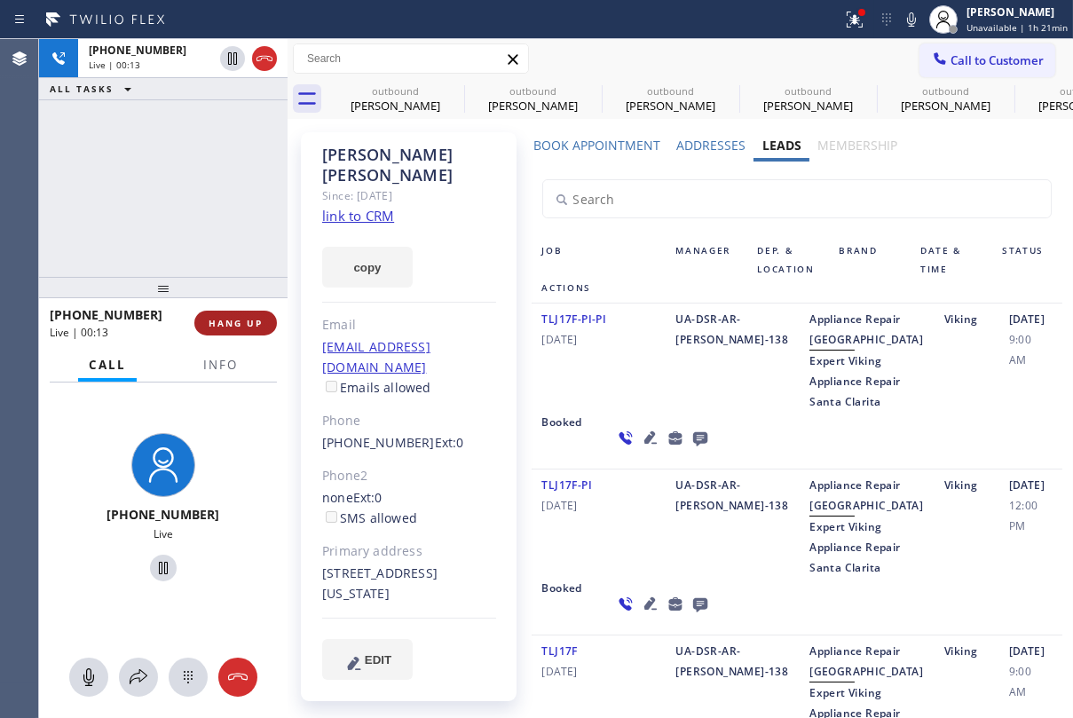
click at [239, 320] on span "HANG UP" at bounding box center [236, 323] width 54 height 12
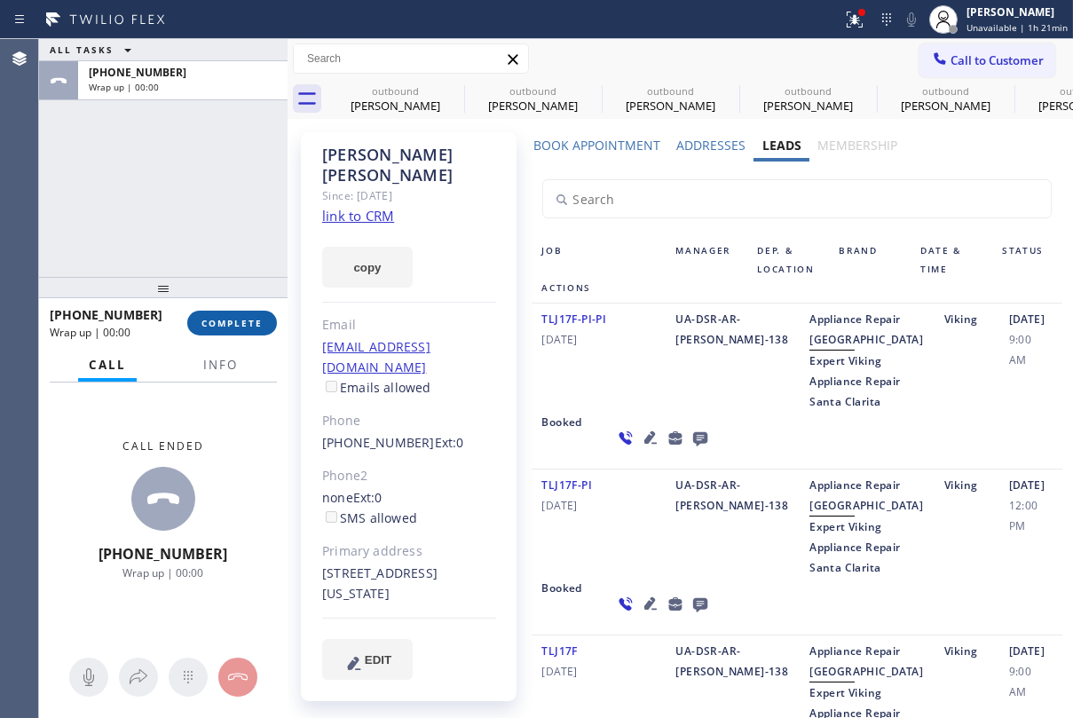
click at [250, 329] on button "COMPLETE" at bounding box center [232, 323] width 90 height 25
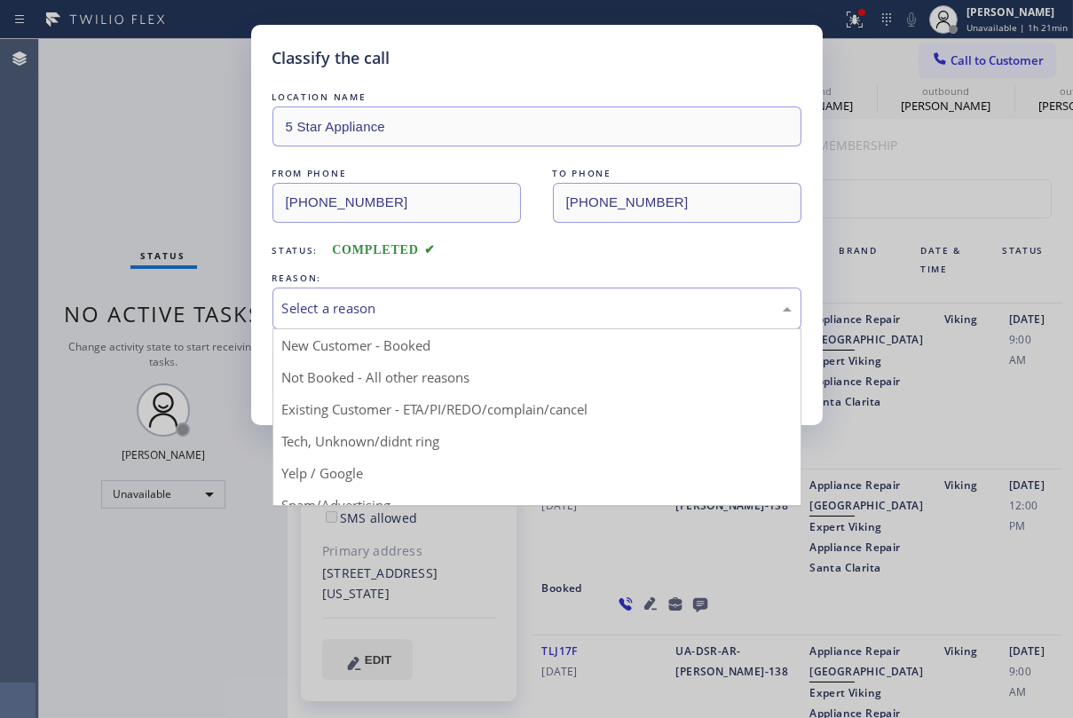
click at [432, 298] on div "Select a reason" at bounding box center [537, 308] width 510 height 20
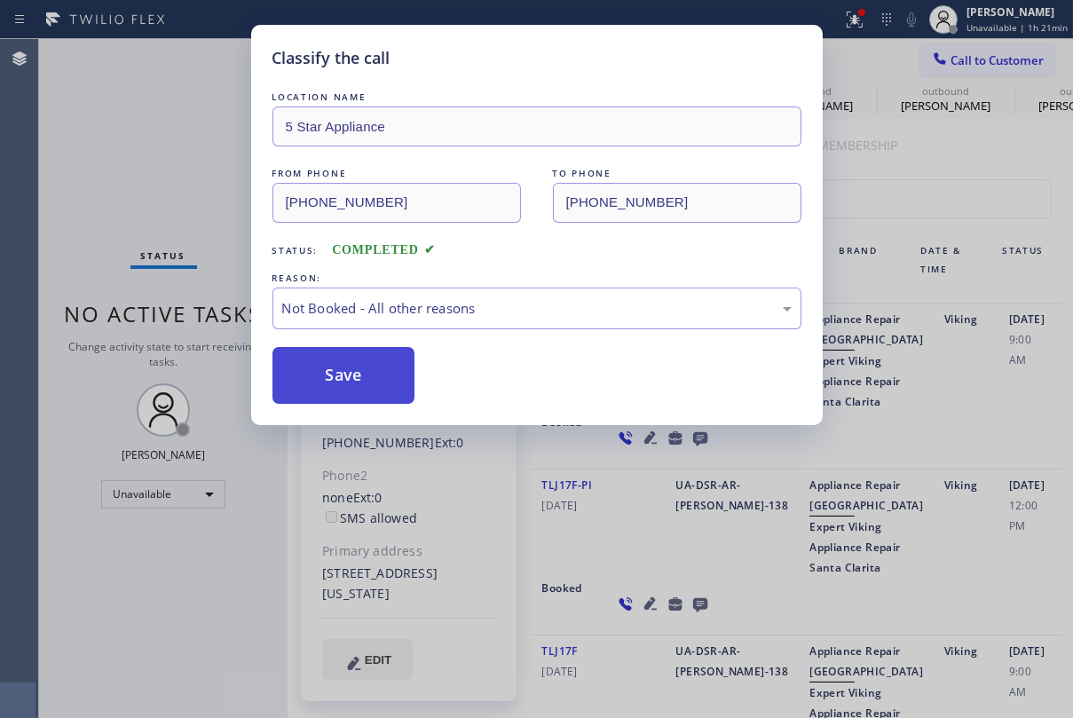
click at [360, 392] on button "Save" at bounding box center [344, 375] width 143 height 57
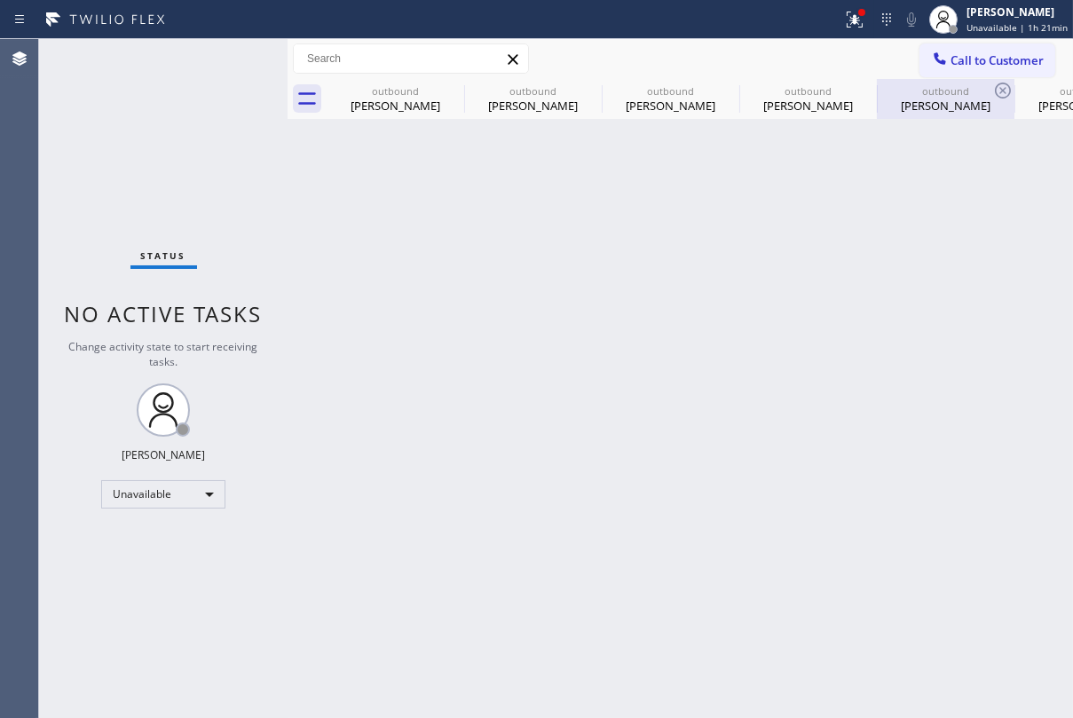
click at [968, 79] on div "outbound [PERSON_NAME]" at bounding box center [946, 99] width 134 height 40
click at [974, 53] on span "Call to Customer" at bounding box center [997, 60] width 93 height 16
click at [0, 0] on div "Outbound call Location 5 Star Appliance Your caller id phone number [PHONE_NUMB…" at bounding box center [0, 0] width 0 height 0
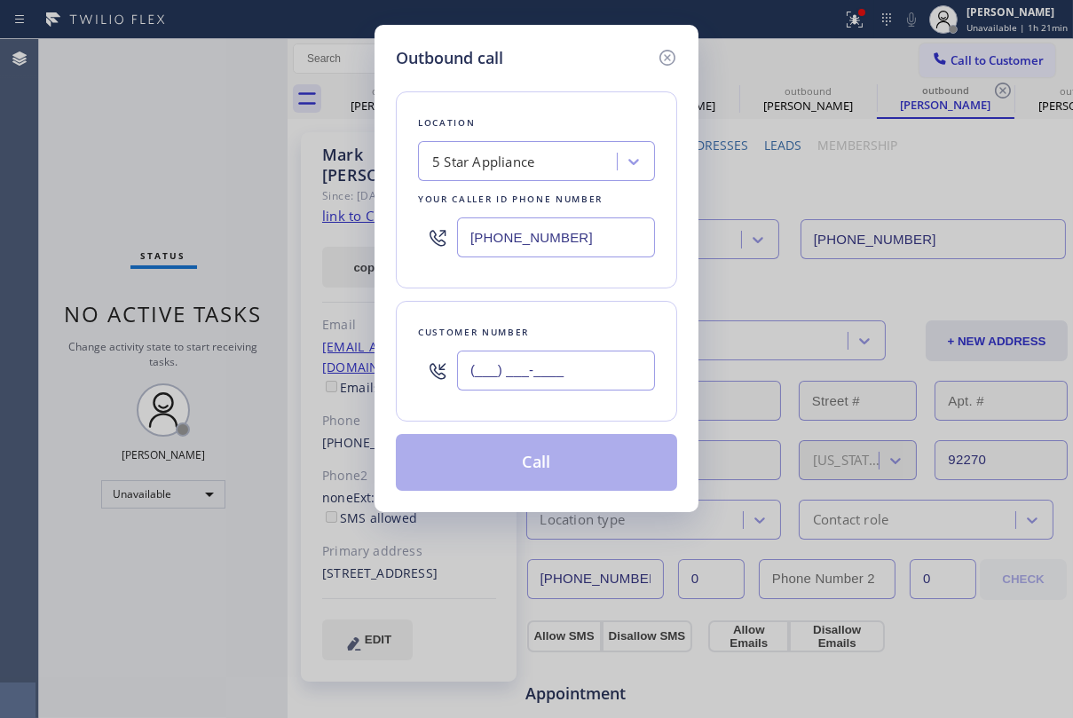
click at [556, 376] on input "(___) ___-____" at bounding box center [556, 371] width 198 height 40
paste input "818) 783-1272"
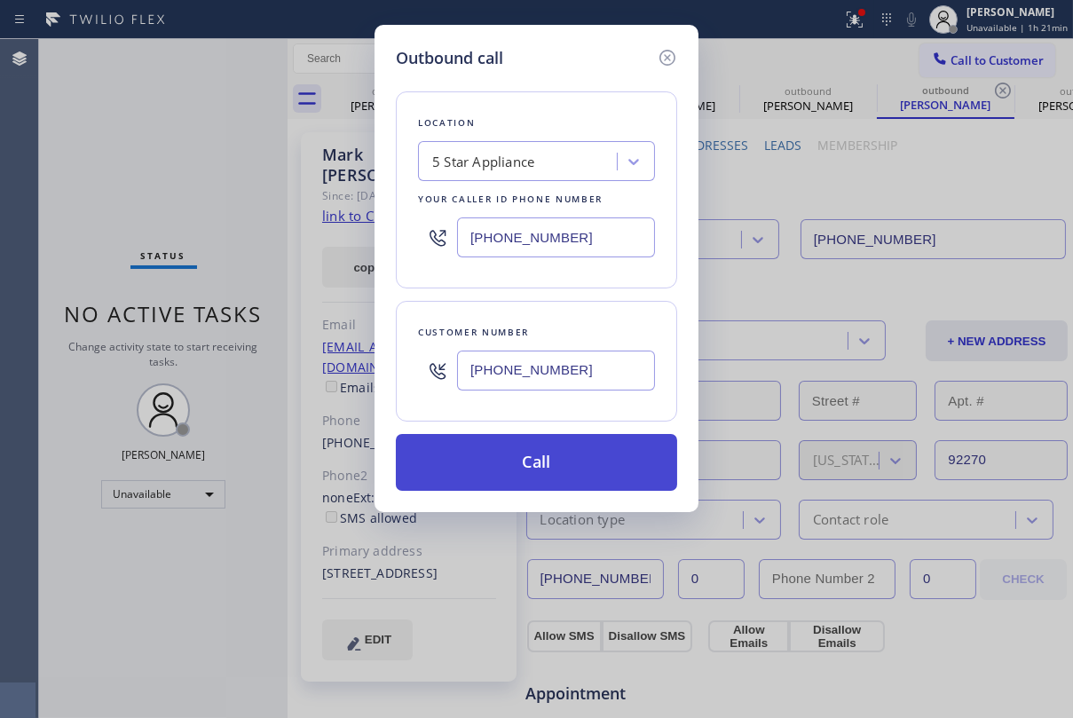
type input "[PHONE_NUMBER]"
click at [550, 462] on button "Call" at bounding box center [536, 462] width 281 height 57
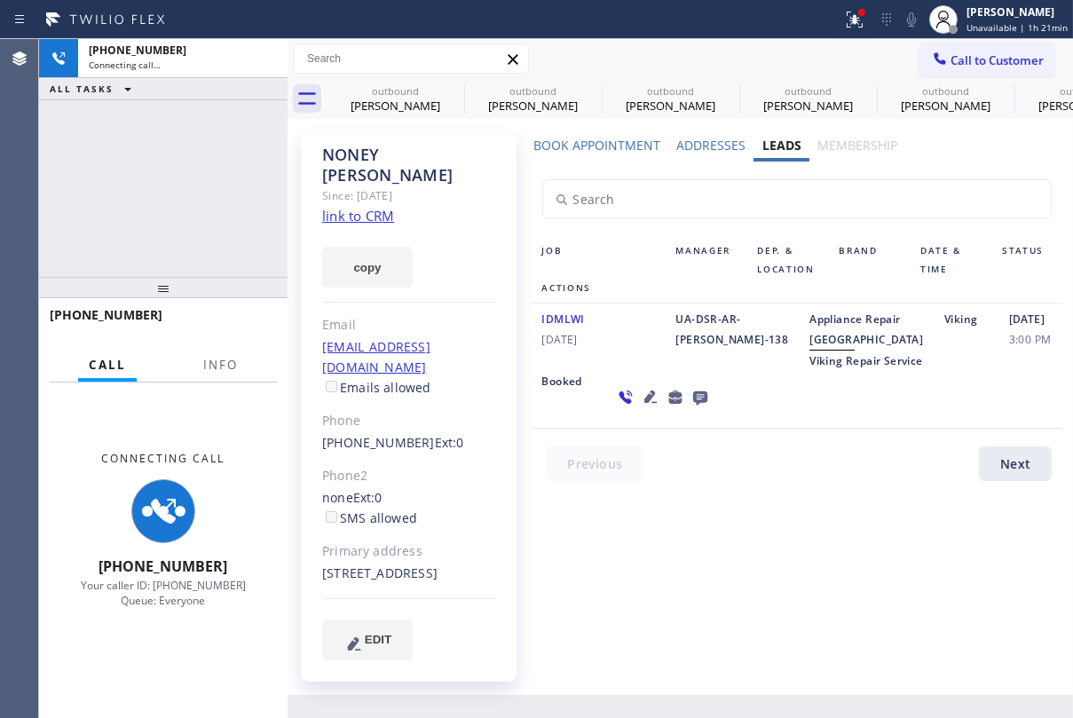
click at [640, 408] on icon at bounding box center [650, 396] width 21 height 21
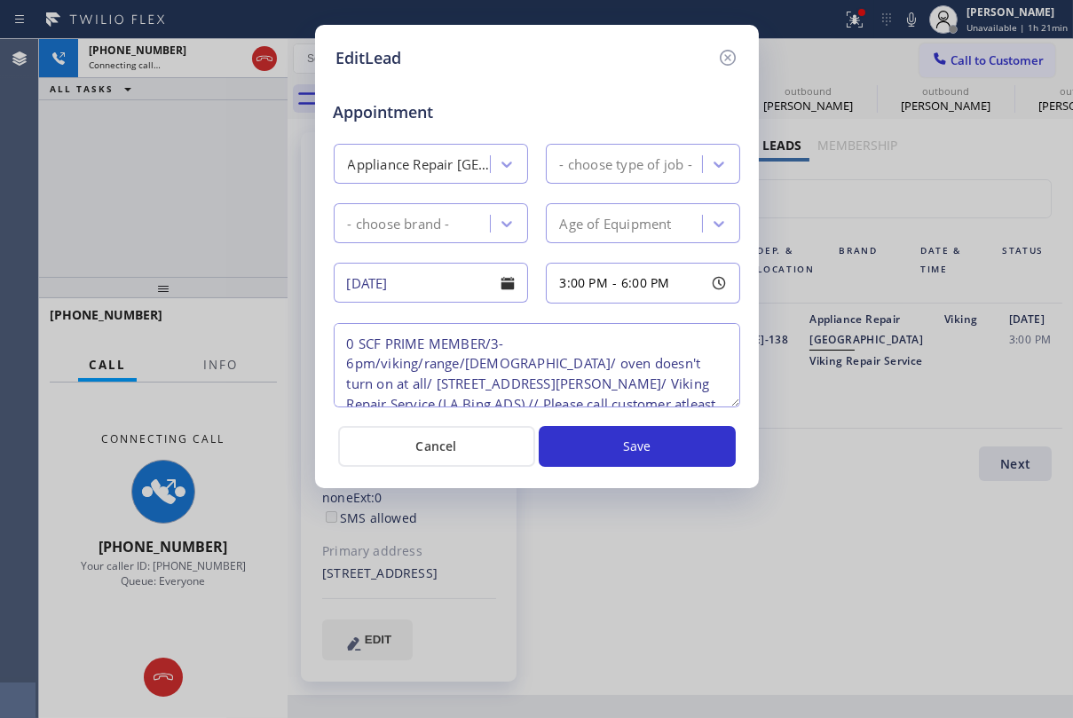
click at [734, 54] on icon at bounding box center [727, 58] width 16 height 16
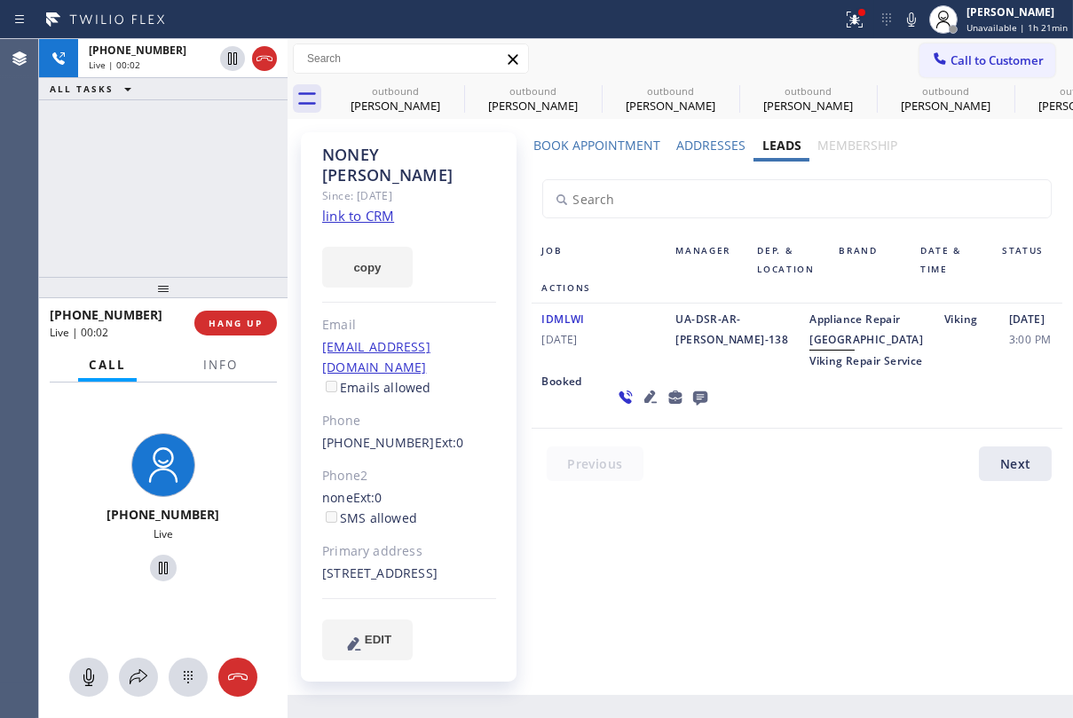
click at [690, 408] on icon at bounding box center [700, 397] width 21 height 22
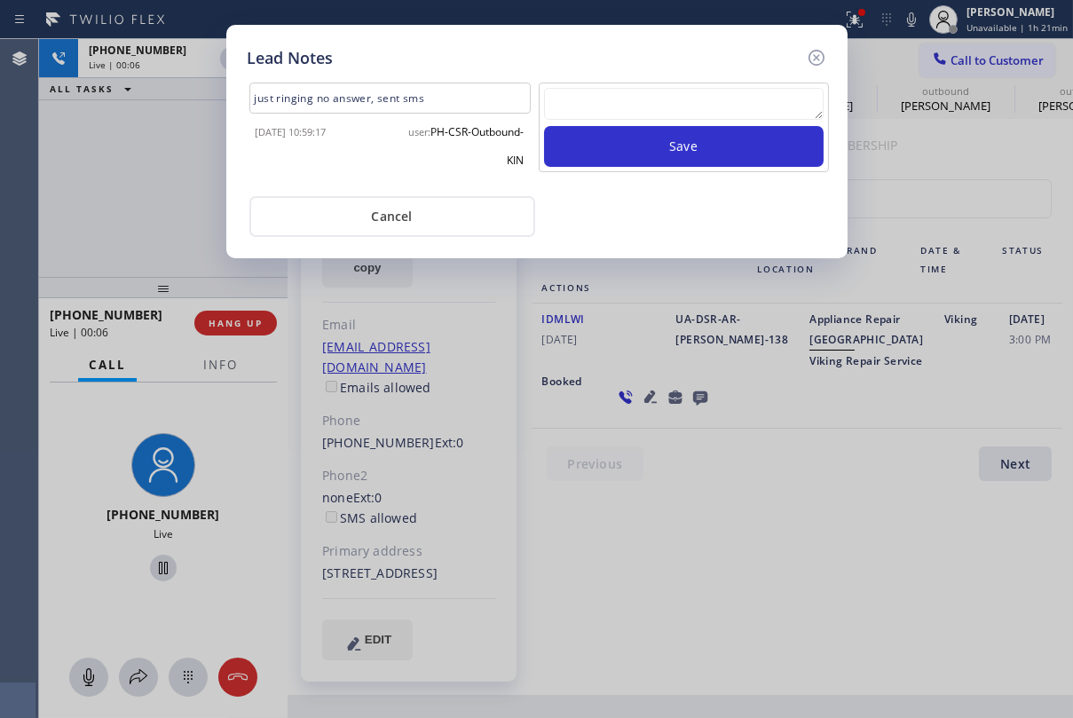
click at [664, 103] on textarea at bounding box center [684, 104] width 280 height 32
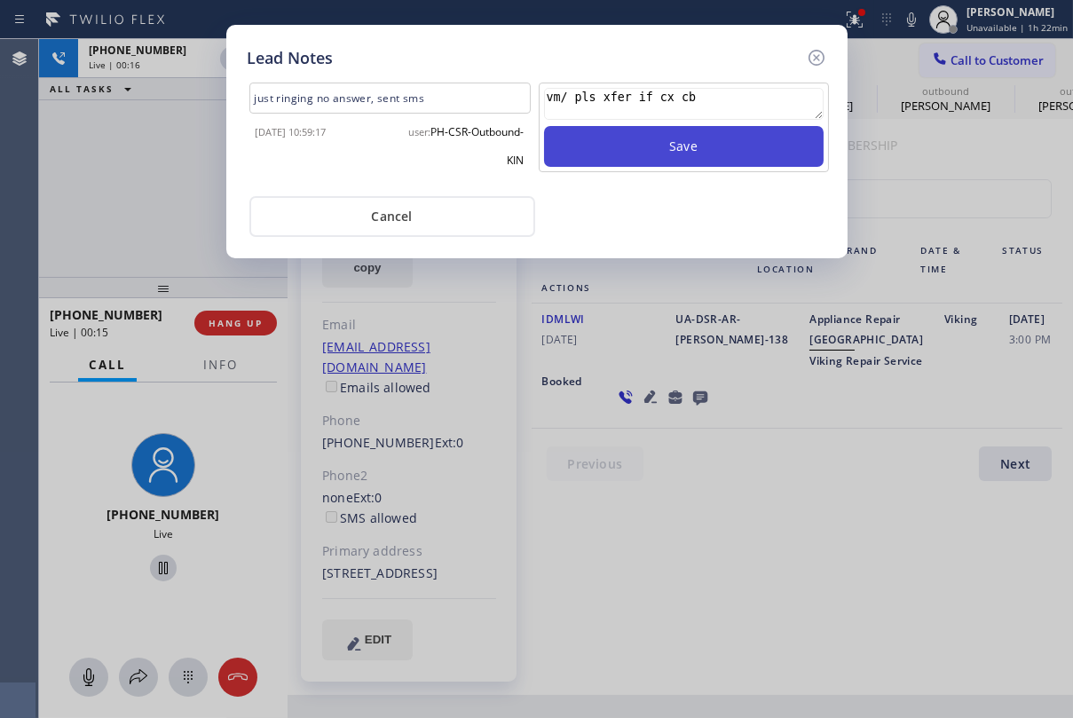
type textarea "vm/ pls xfer if cx cb"
click at [684, 146] on button "Save" at bounding box center [684, 146] width 280 height 41
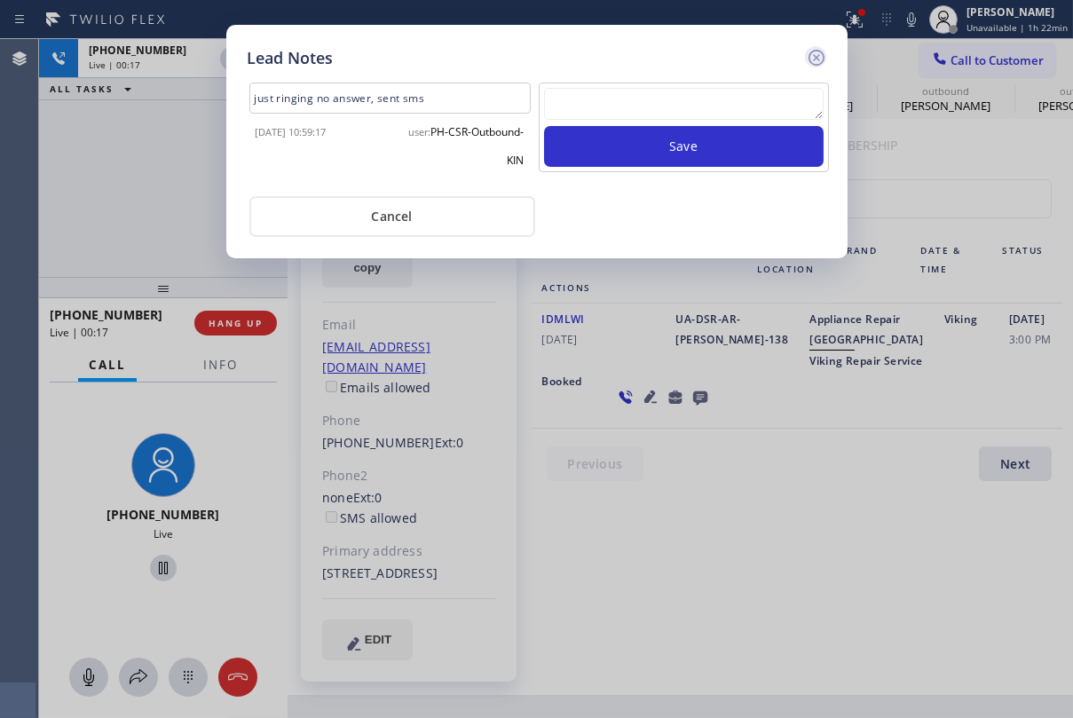
click at [815, 57] on icon at bounding box center [816, 57] width 21 height 21
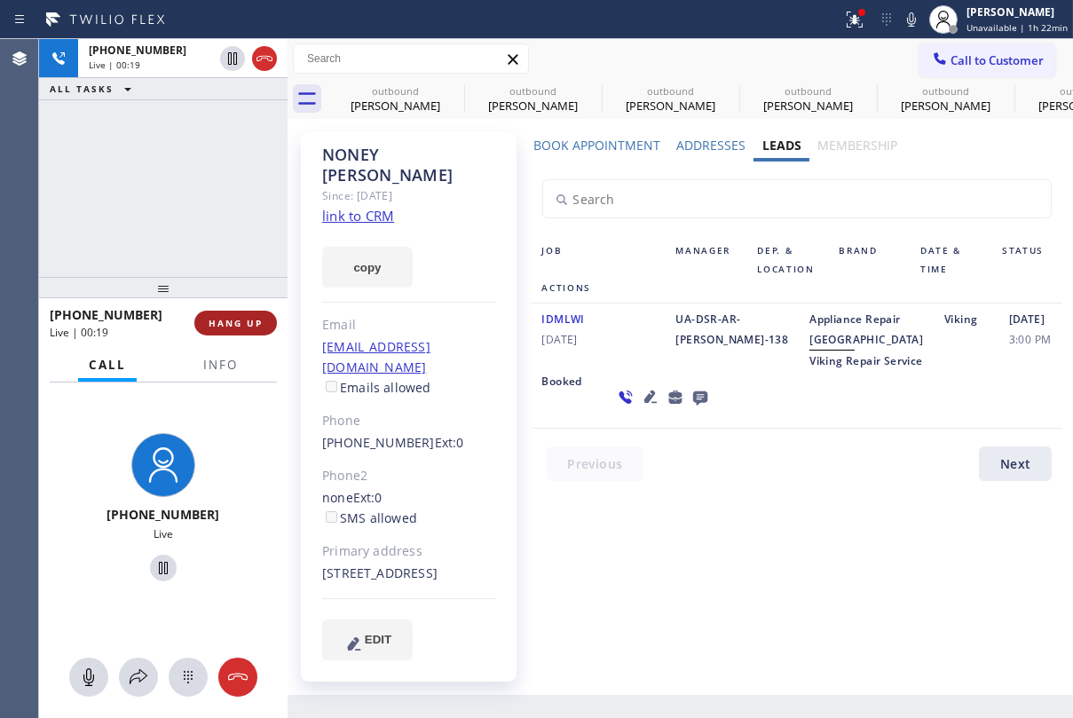
click at [235, 322] on span "HANG UP" at bounding box center [236, 323] width 54 height 12
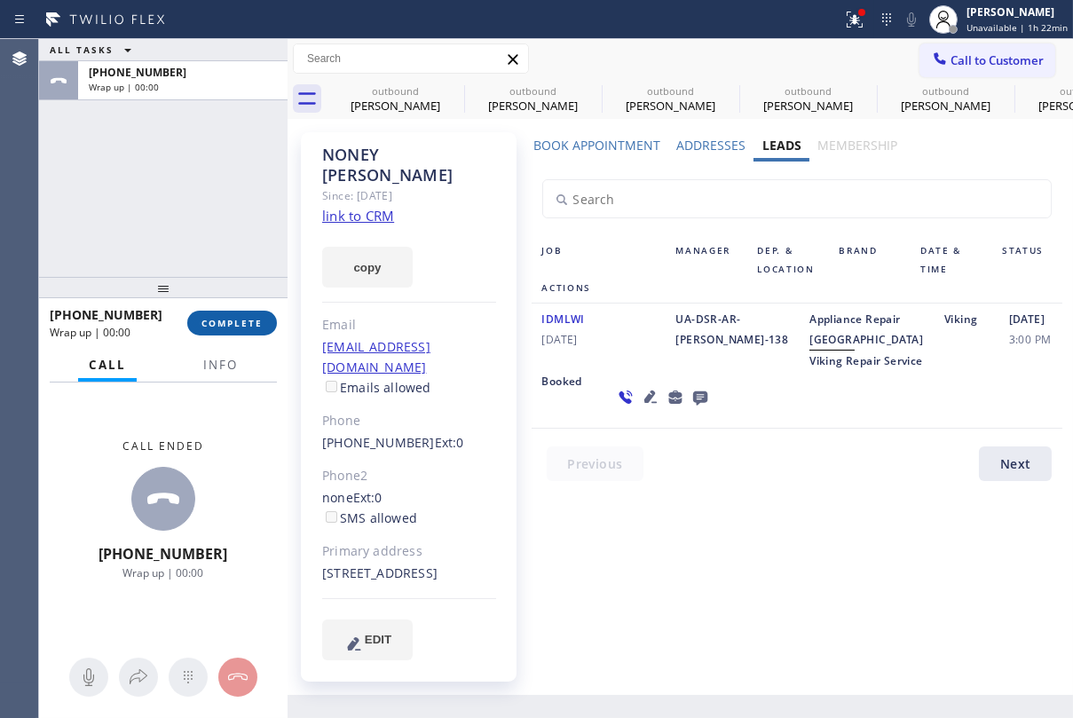
click at [237, 321] on span "COMPLETE" at bounding box center [232, 323] width 61 height 12
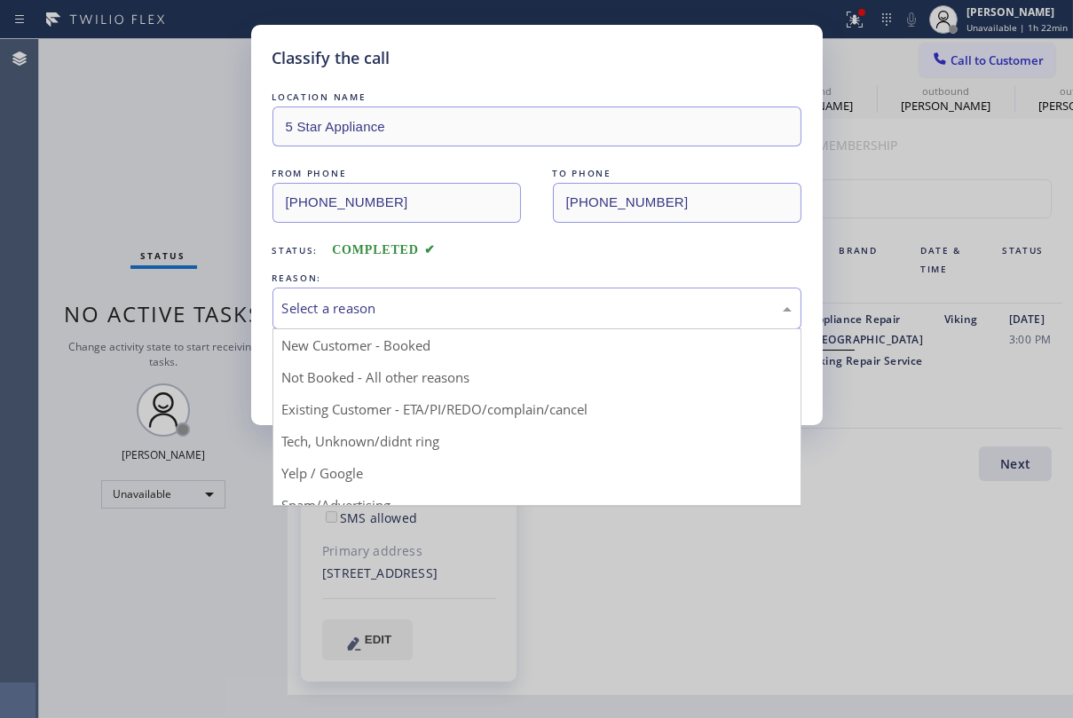
click at [404, 322] on div "Select a reason" at bounding box center [537, 309] width 529 height 42
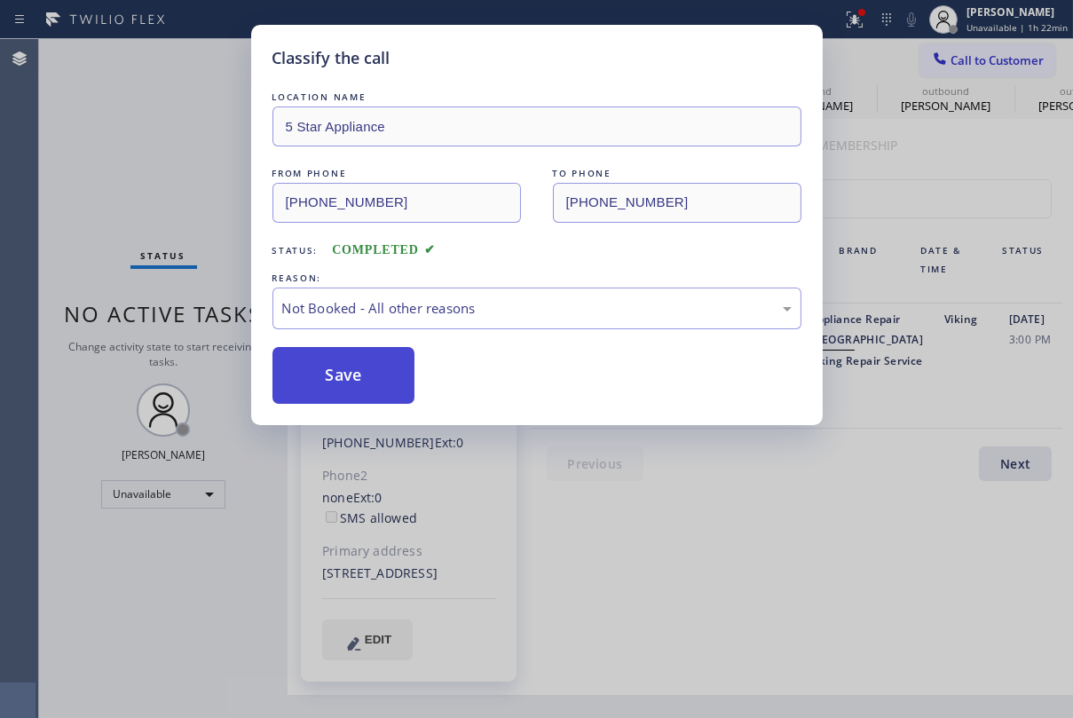
click at [372, 388] on button "Save" at bounding box center [344, 375] width 143 height 57
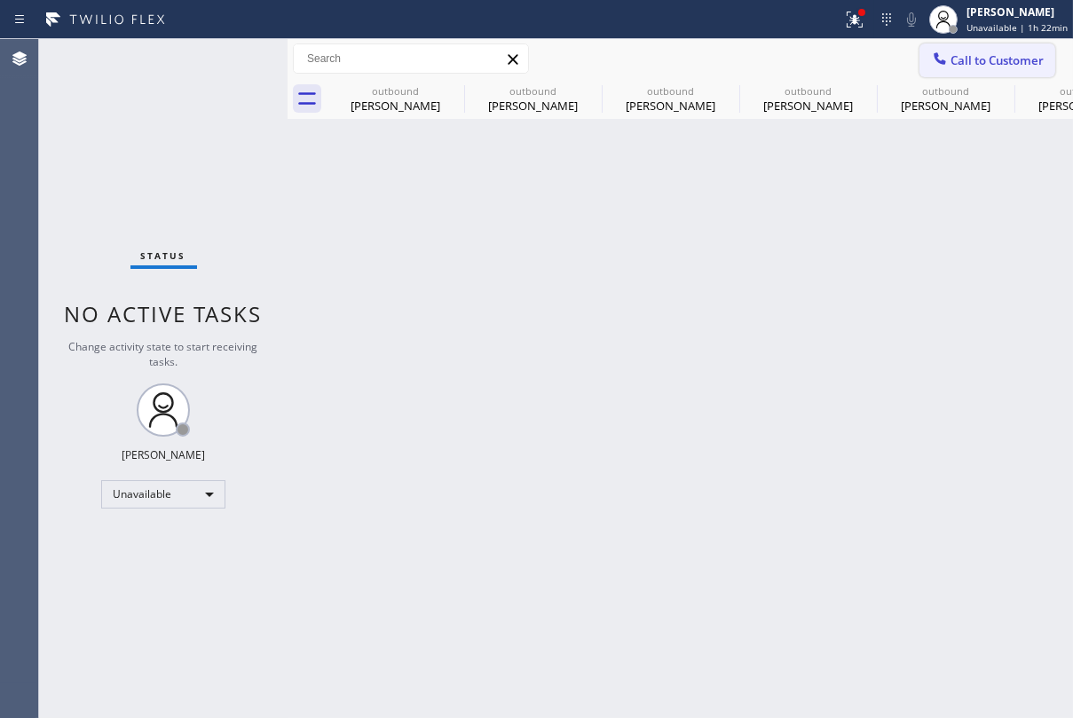
click at [983, 63] on span "Call to Customer" at bounding box center [997, 60] width 93 height 16
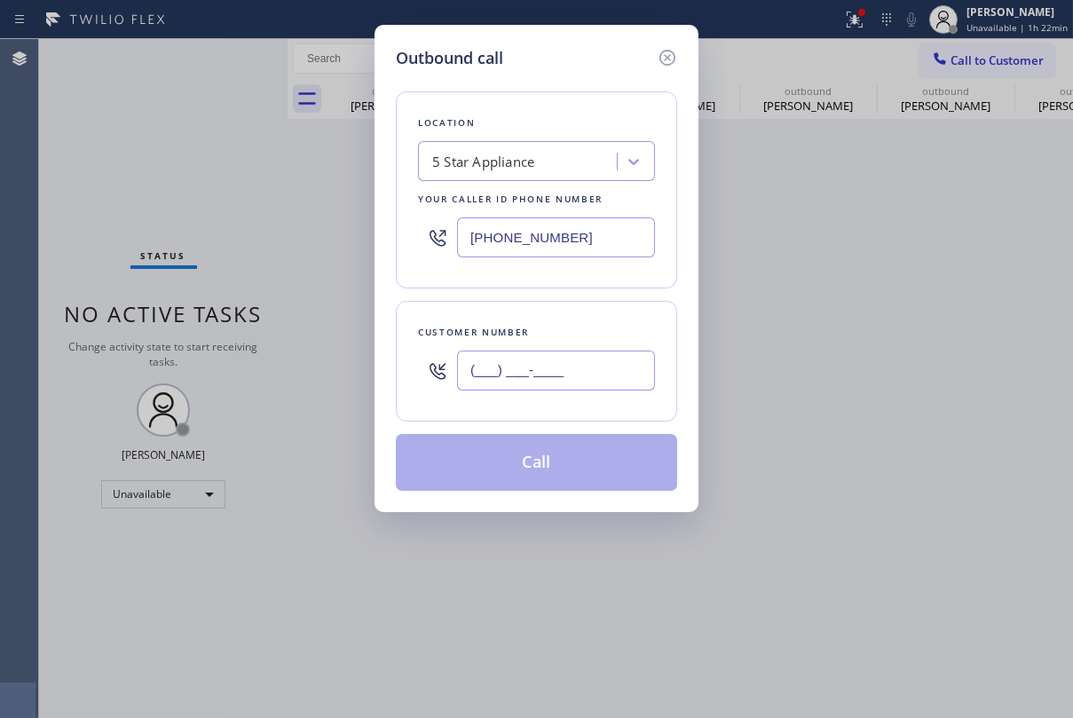
click at [521, 387] on input "(___) ___-____" at bounding box center [556, 371] width 198 height 40
paste input "310) 261-5618"
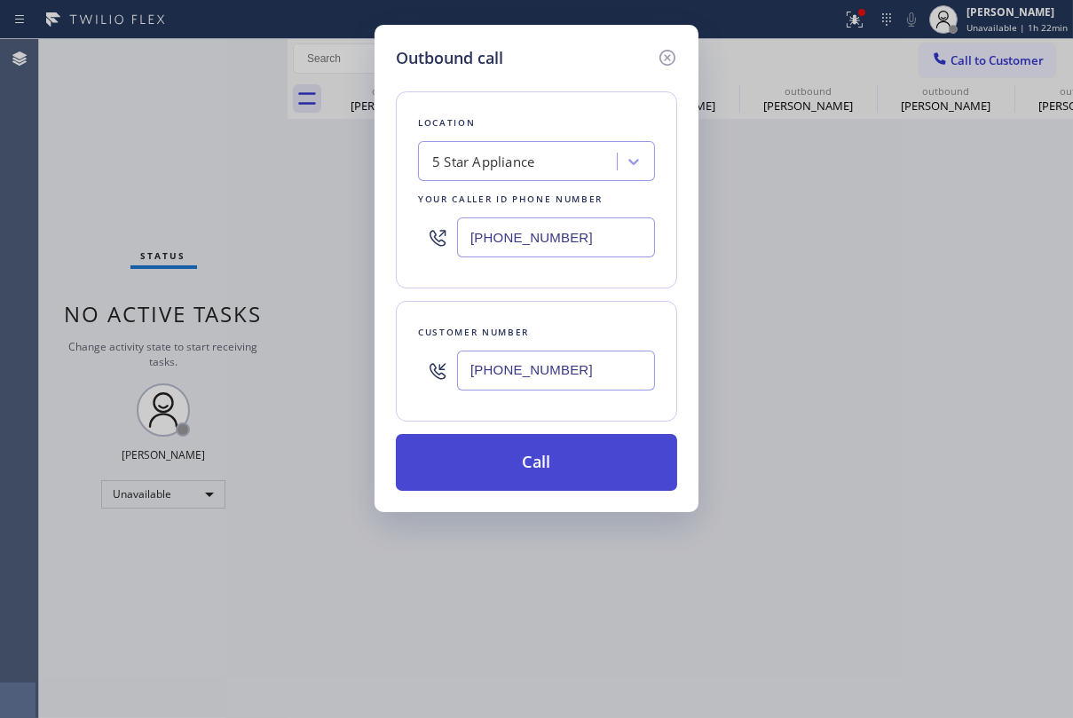
type input "[PHONE_NUMBER]"
click at [558, 455] on button "Call" at bounding box center [536, 462] width 281 height 57
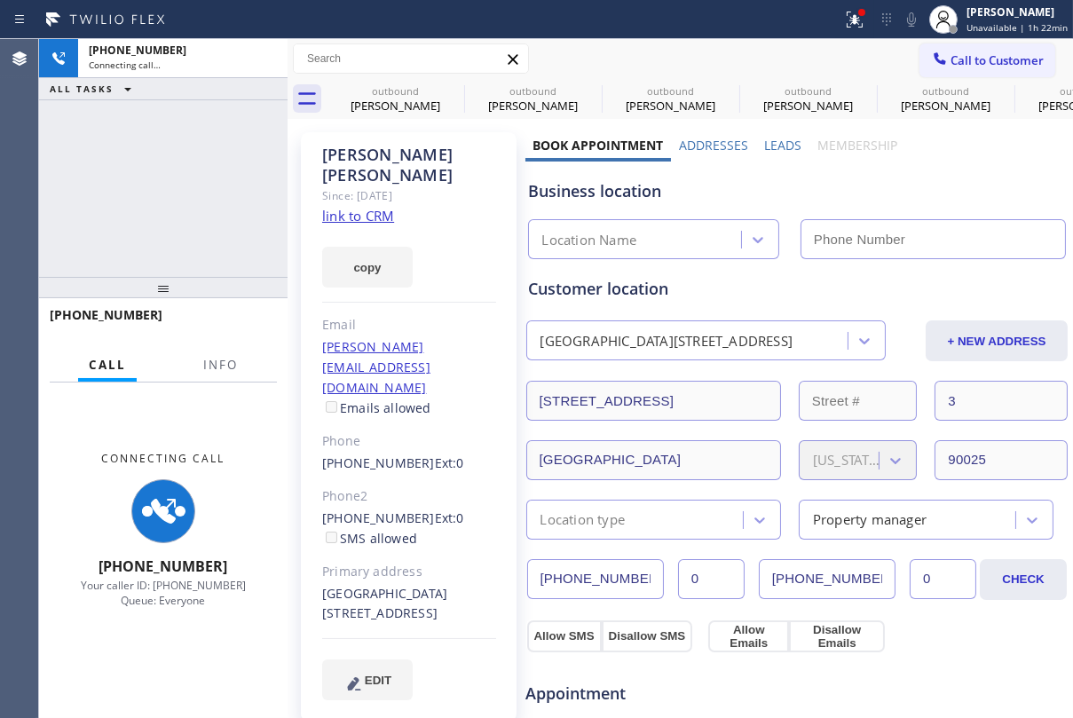
click at [772, 143] on label "Leads" at bounding box center [782, 145] width 37 height 17
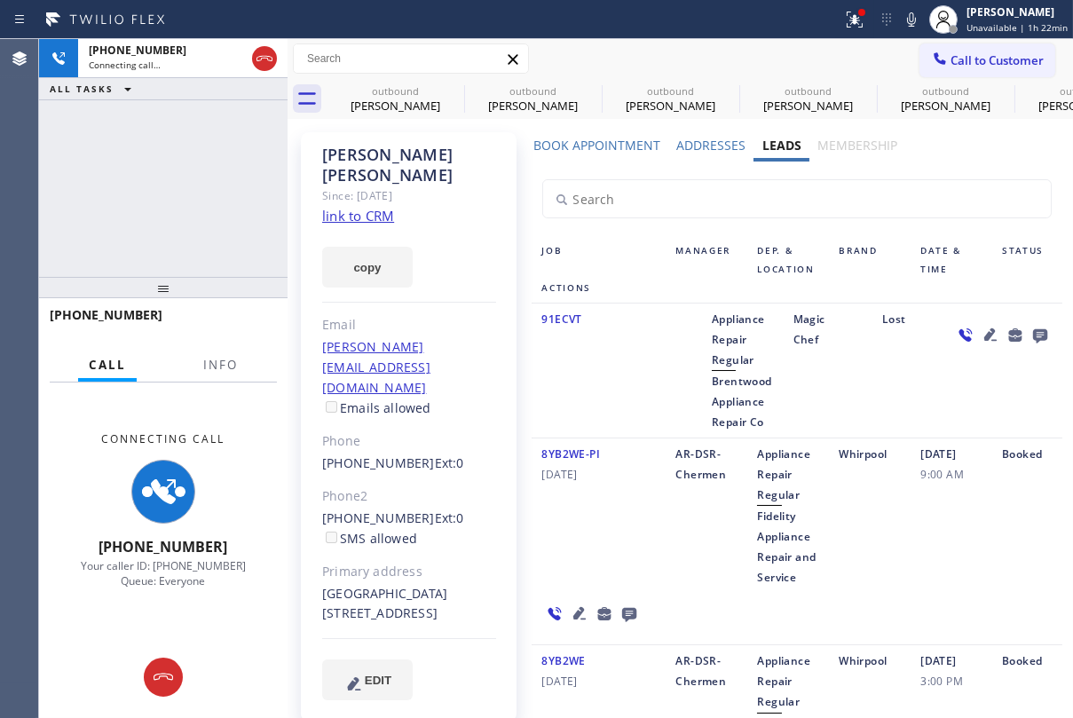
click at [622, 622] on icon at bounding box center [629, 615] width 14 height 14
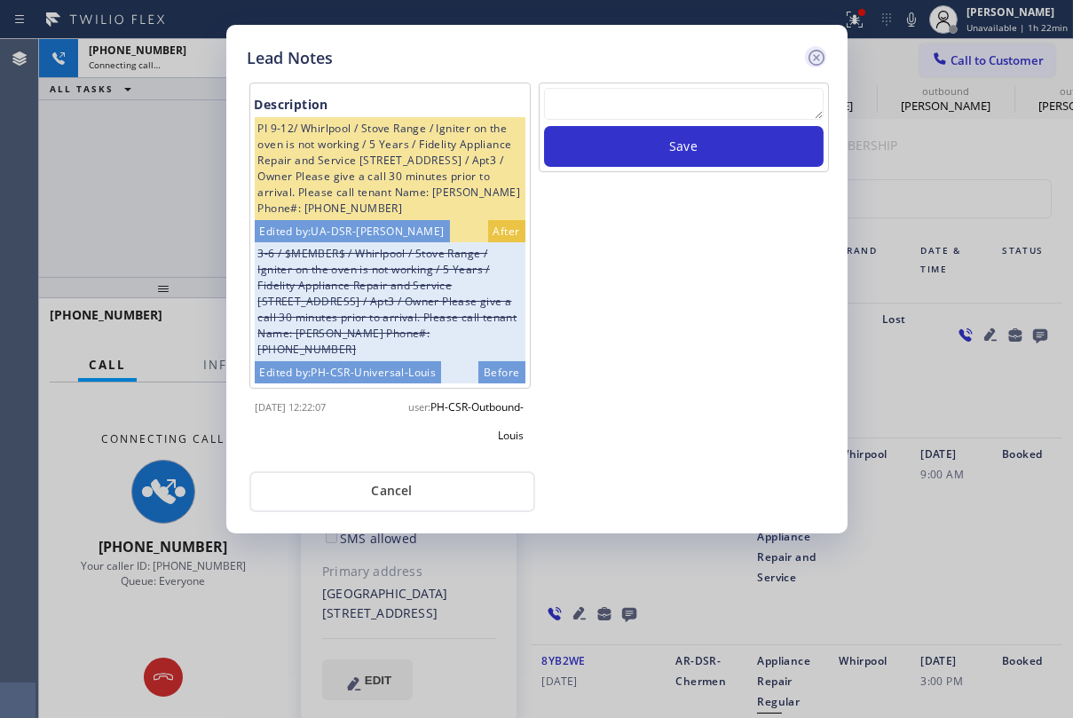
click at [814, 55] on icon at bounding box center [816, 58] width 16 height 16
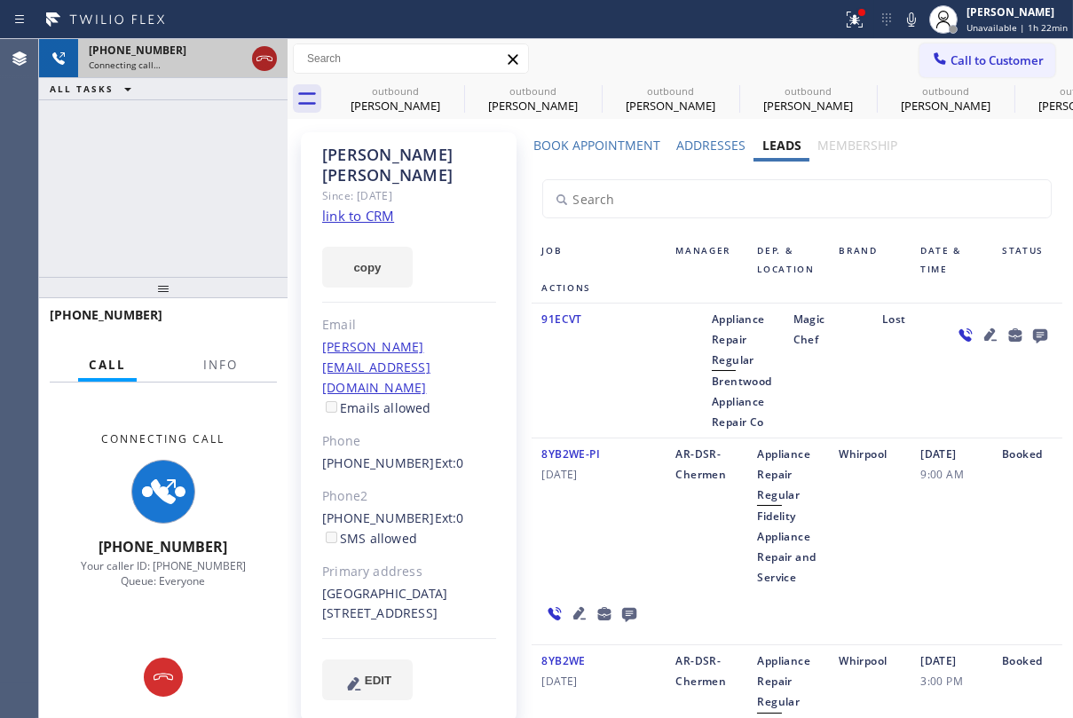
click at [264, 61] on icon at bounding box center [264, 58] width 21 height 21
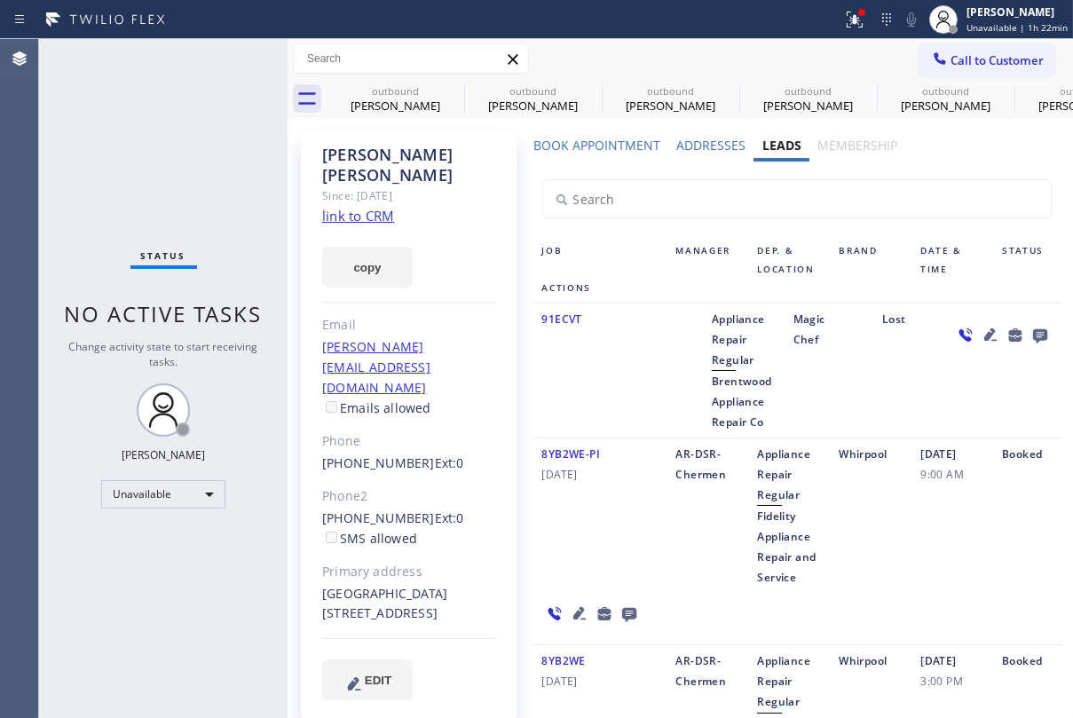
click at [629, 622] on icon at bounding box center [629, 615] width 14 height 14
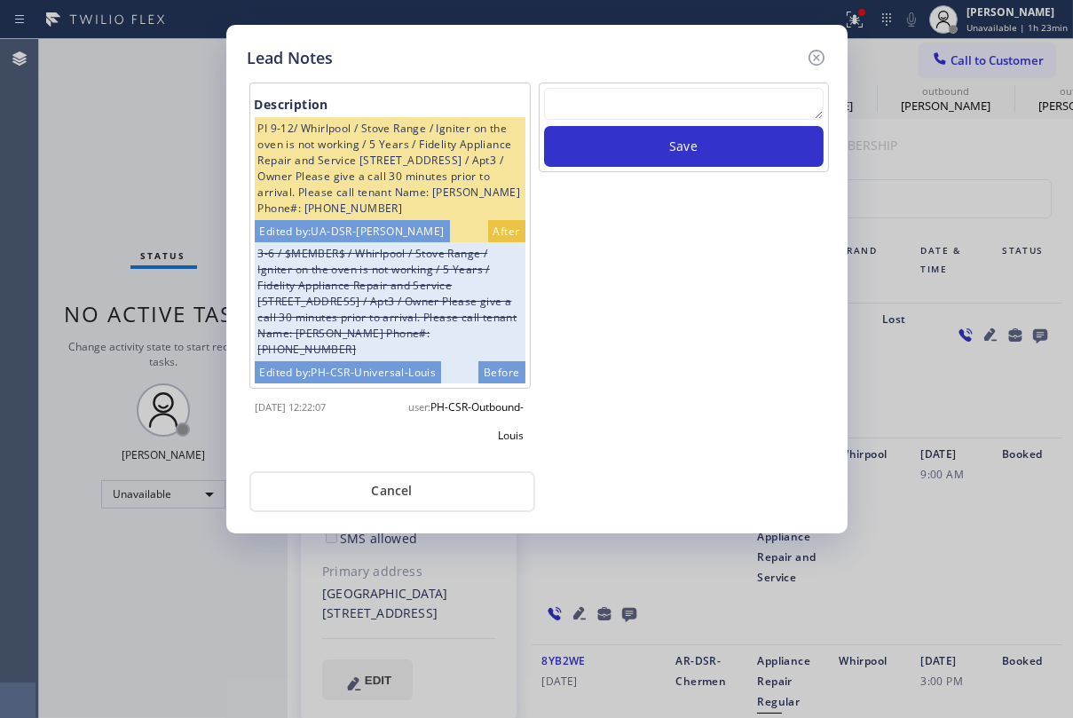
click at [623, 107] on textarea at bounding box center [684, 104] width 280 height 32
type textarea "m"
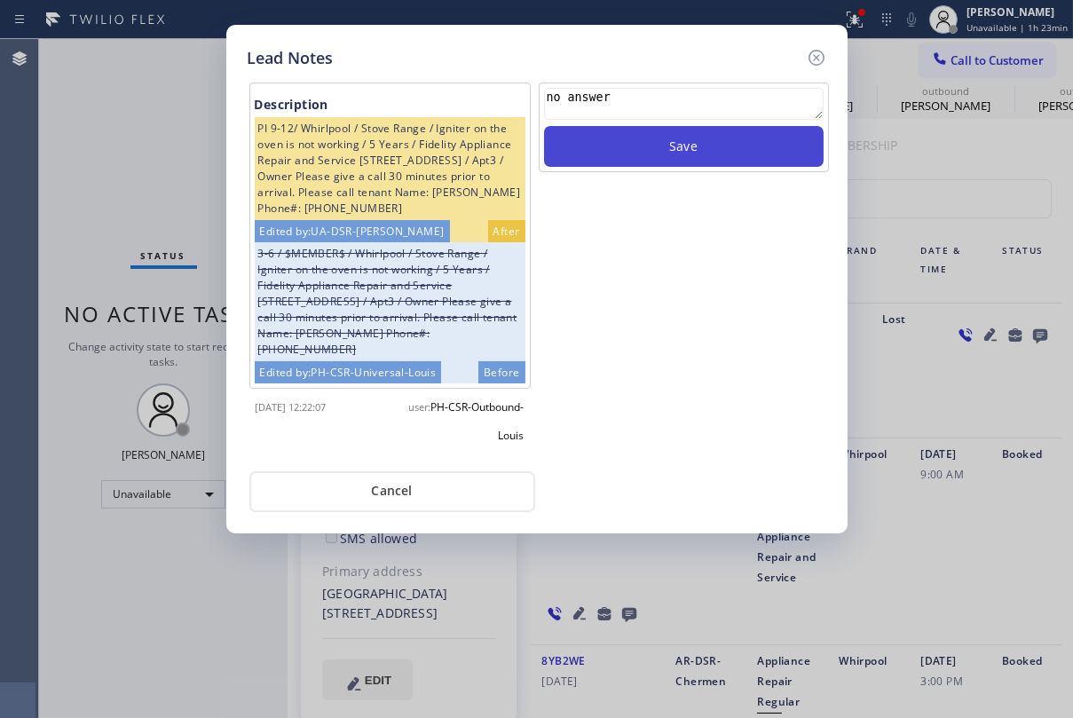
type textarea "no answer"
click at [777, 137] on button "Save" at bounding box center [684, 146] width 280 height 41
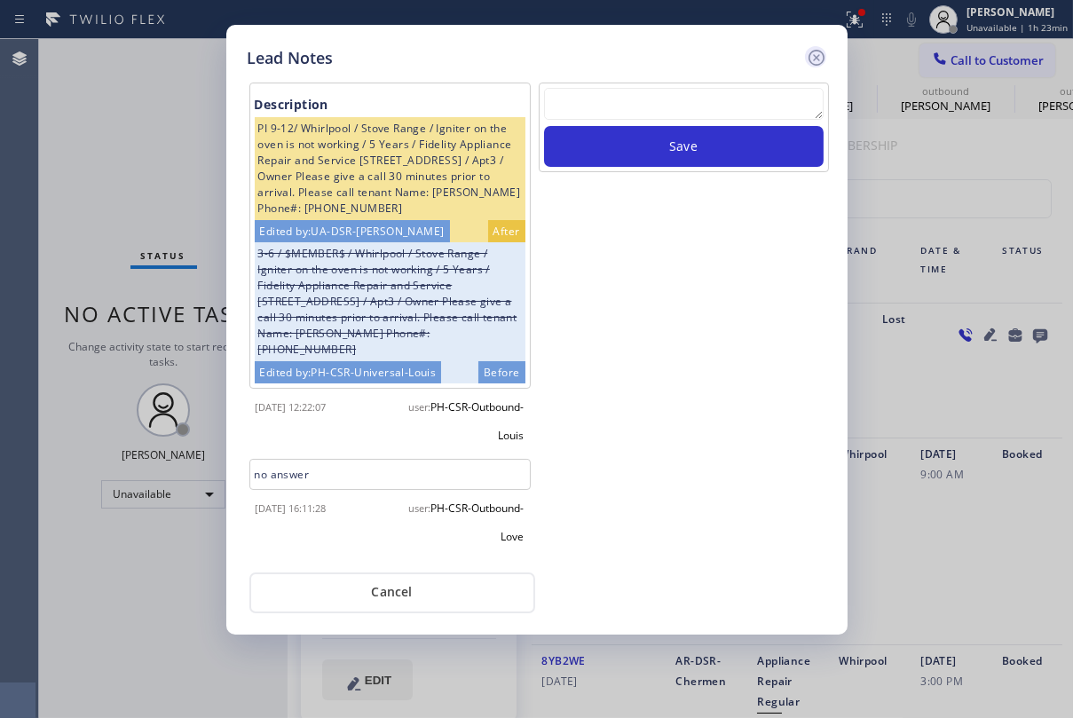
click at [815, 58] on icon at bounding box center [816, 58] width 16 height 16
